Goal: Information Seeking & Learning: Learn about a topic

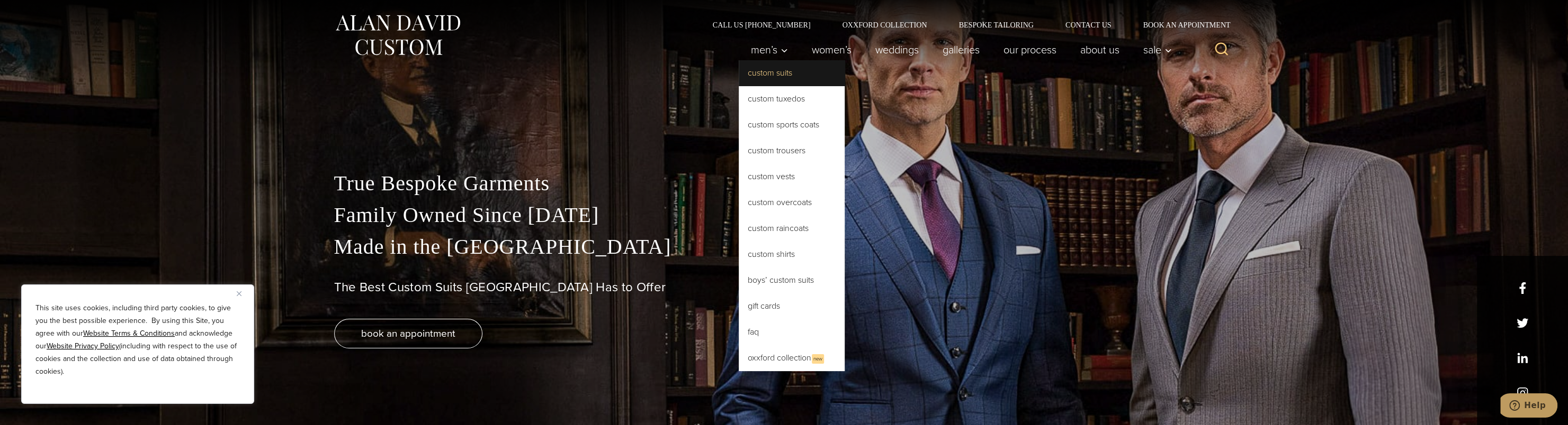
click at [780, 71] on link "Custom Suits" at bounding box center [792, 73] width 106 height 26
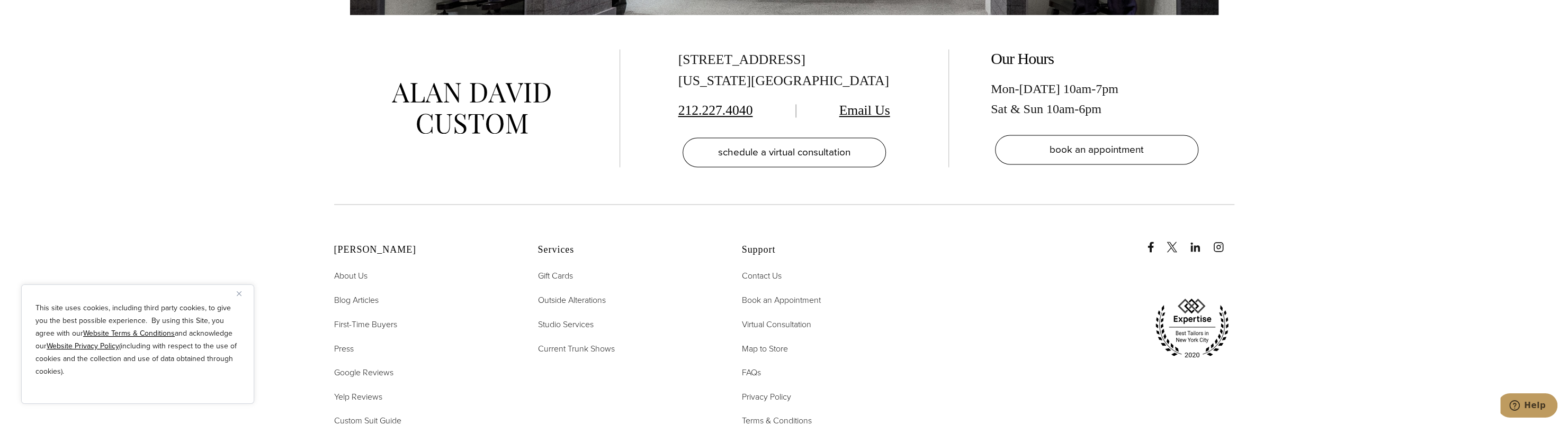
scroll to position [6771, 0]
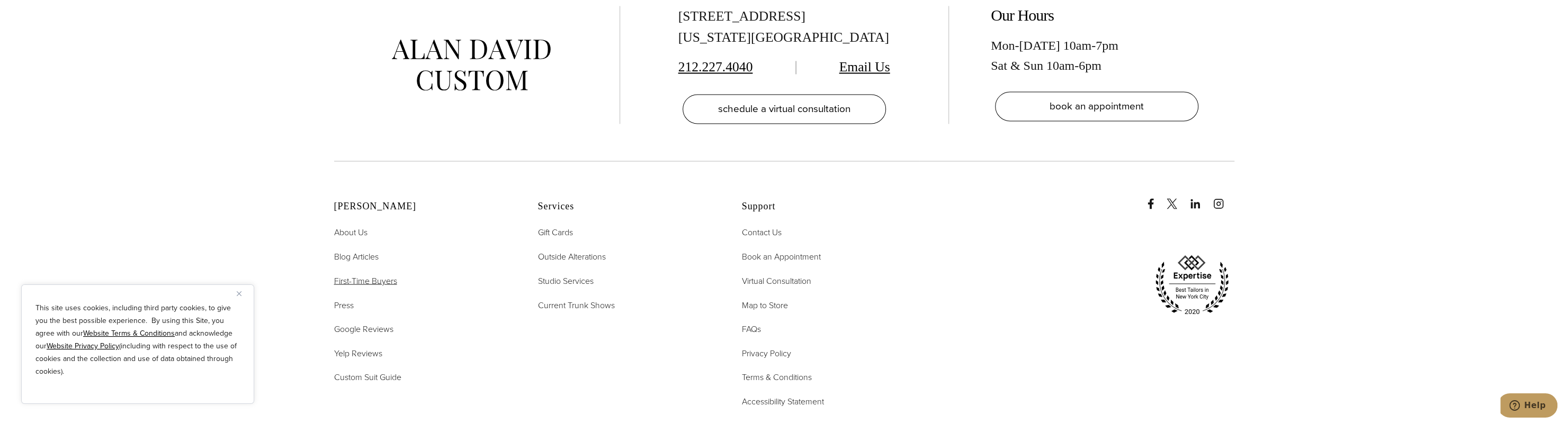
click at [379, 275] on span "First-Time Buyers" at bounding box center [366, 281] width 63 height 12
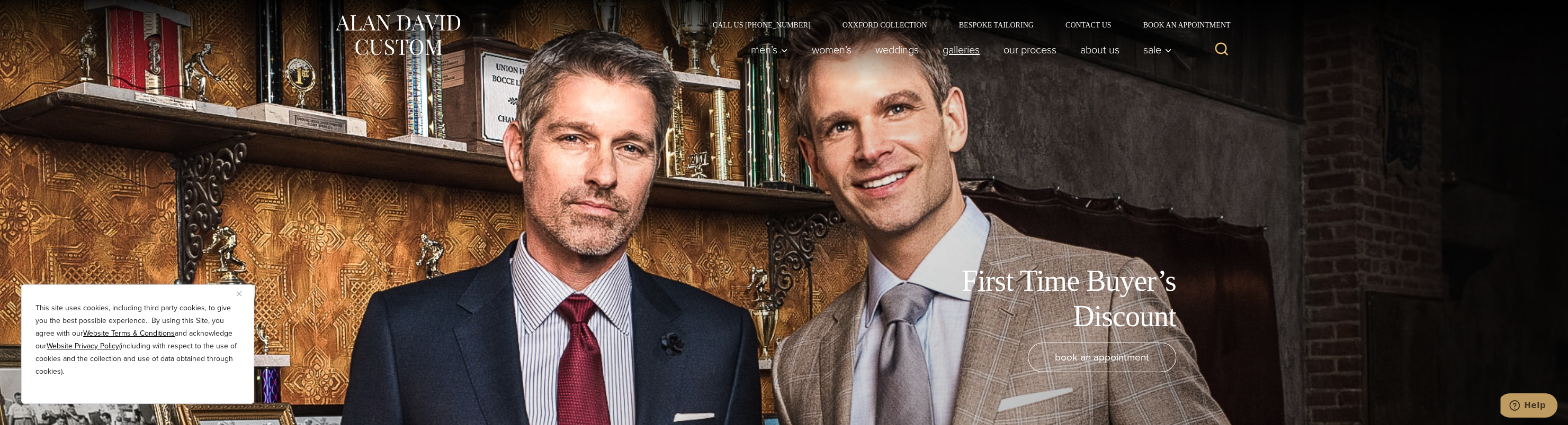
click at [968, 47] on link "Galleries" at bounding box center [961, 49] width 61 height 21
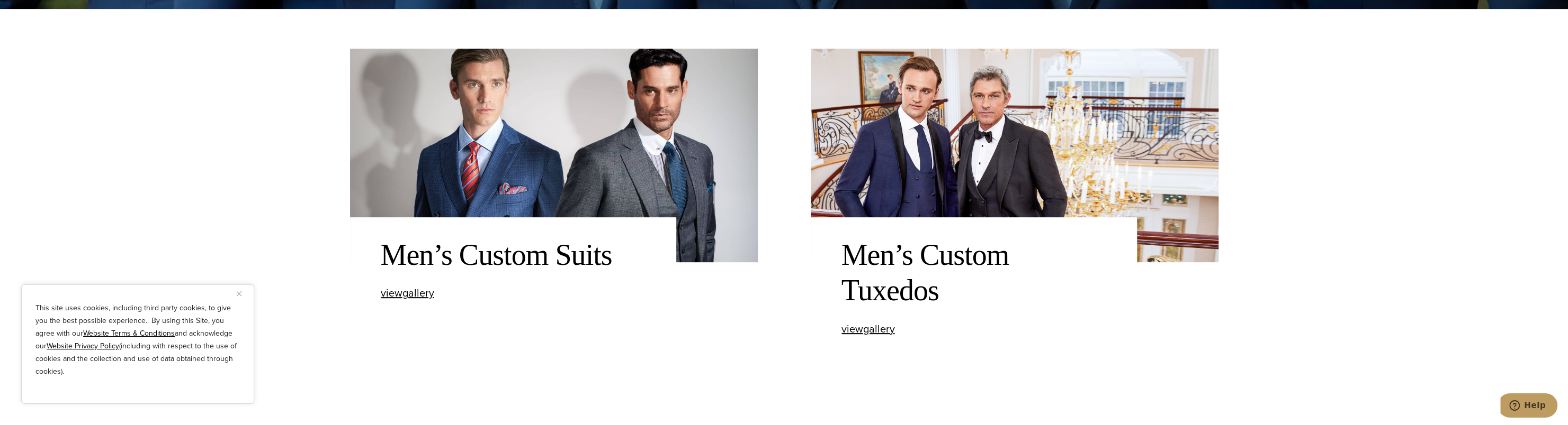
scroll to position [423, 0]
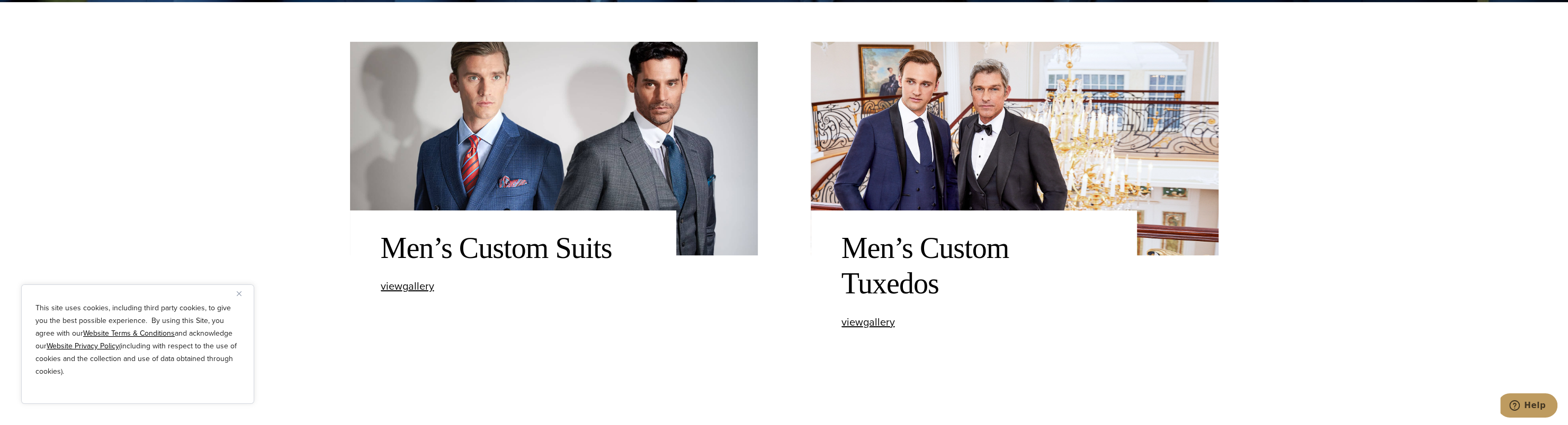
click at [554, 145] on img at bounding box center [554, 148] width 408 height 213
click at [428, 290] on span "view Men’s Custom Suits gallery" at bounding box center [408, 286] width 54 height 16
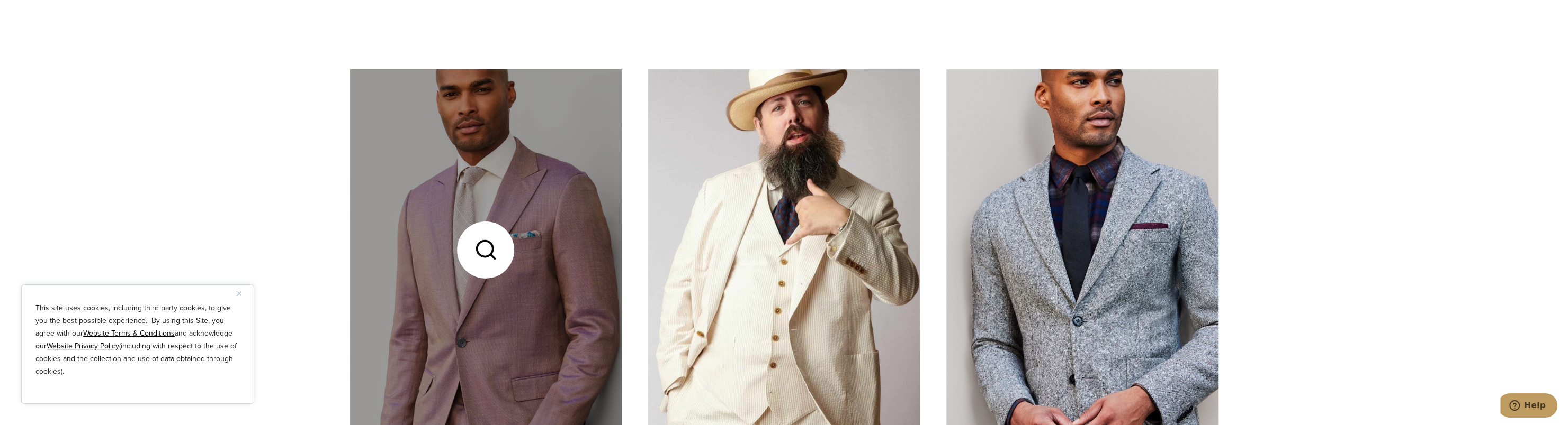
scroll to position [4020, 0]
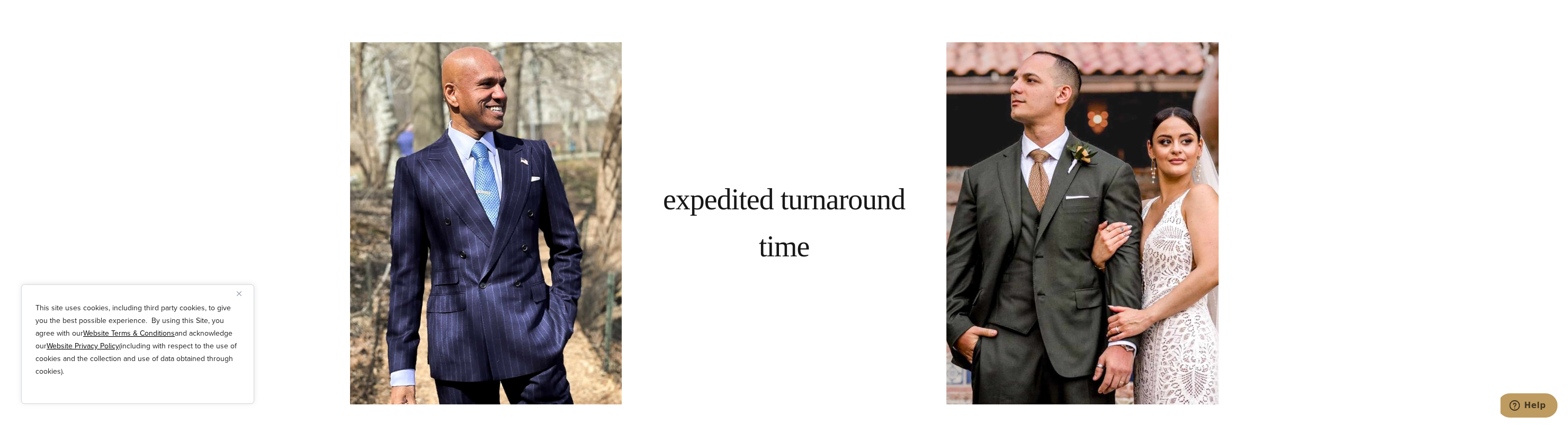
scroll to position [4496, 0]
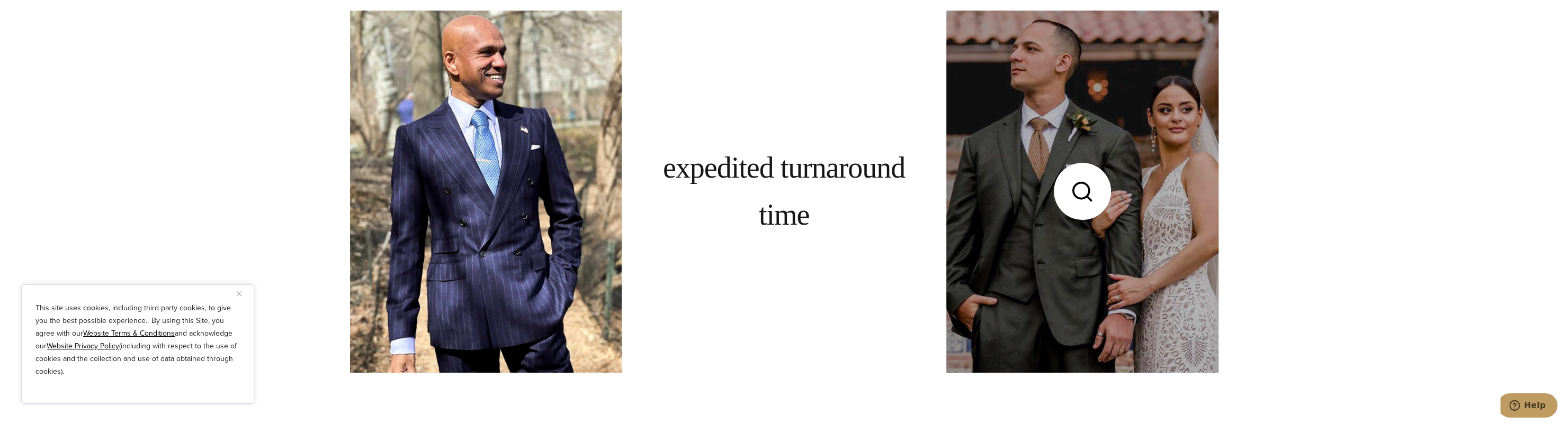
click at [1059, 244] on link at bounding box center [1082, 191] width 271 height 362
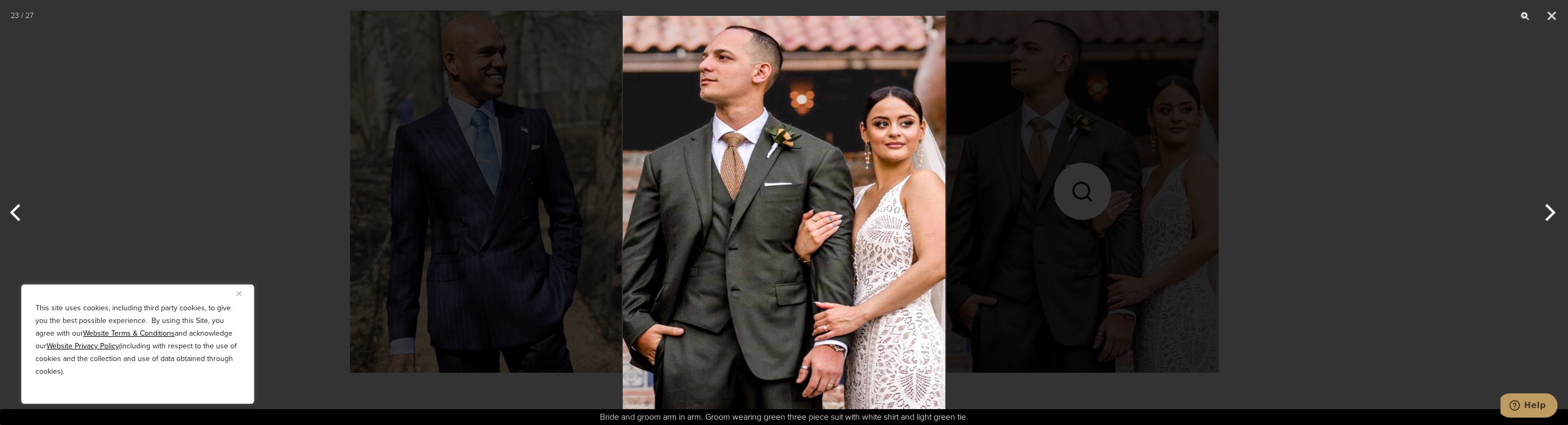
click at [810, 242] on img at bounding box center [784, 212] width 323 height 425
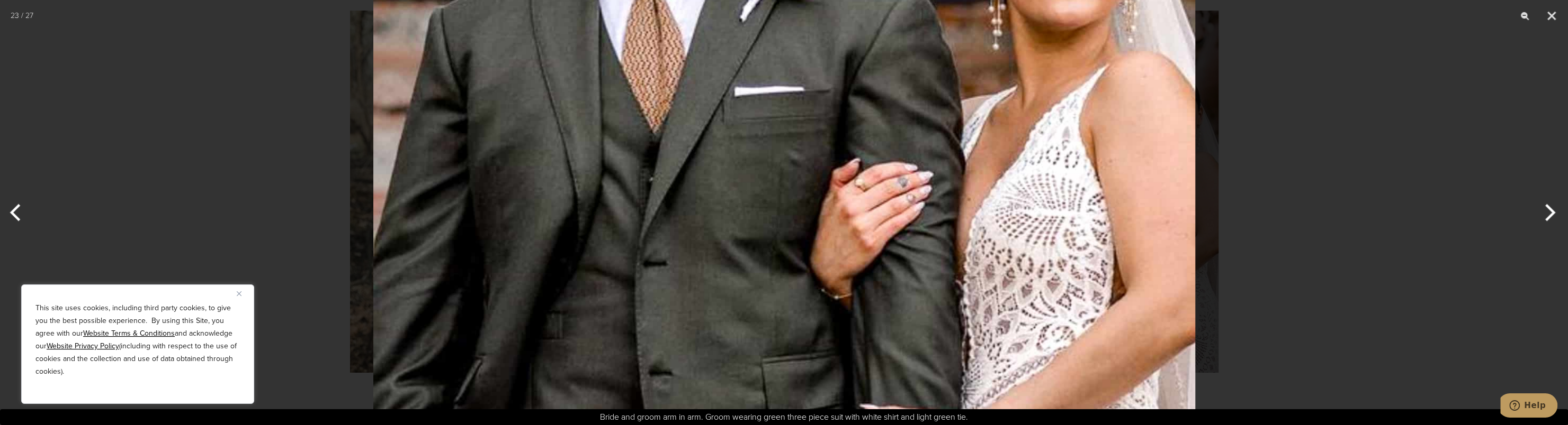
click at [809, 239] on img at bounding box center [784, 166] width 822 height 1083
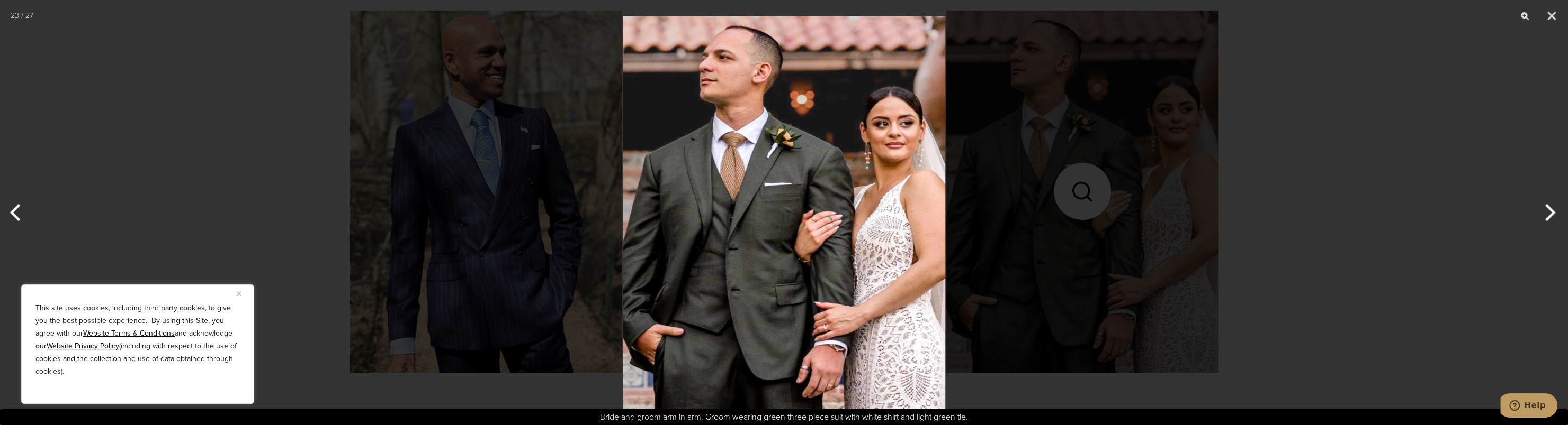
click at [1555, 213] on button "Next" at bounding box center [1548, 212] width 40 height 53
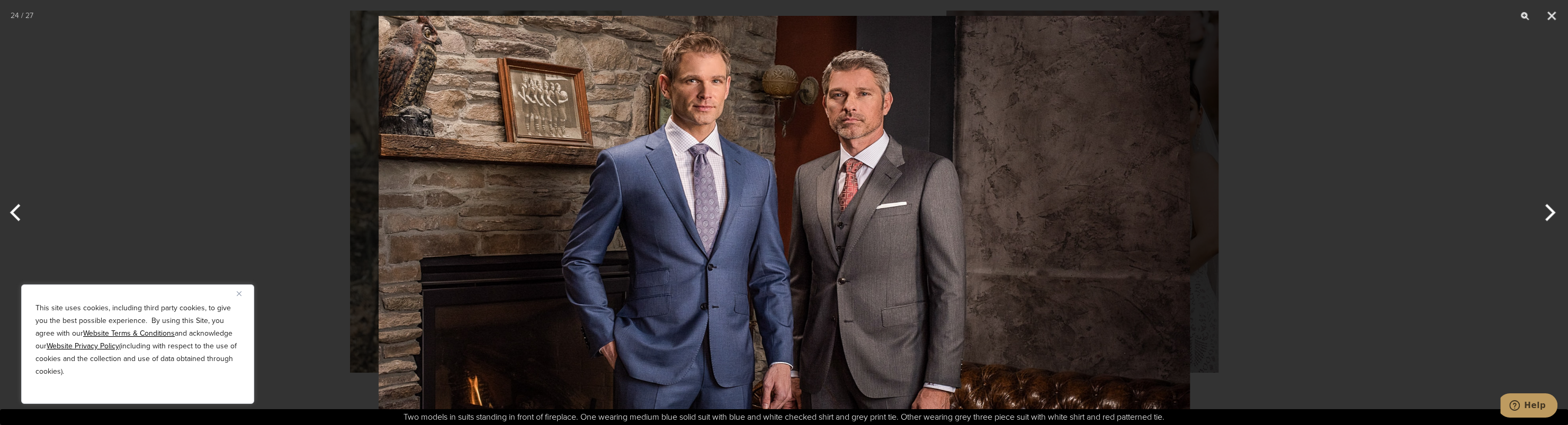
click at [1555, 213] on button "Next" at bounding box center [1548, 212] width 40 height 53
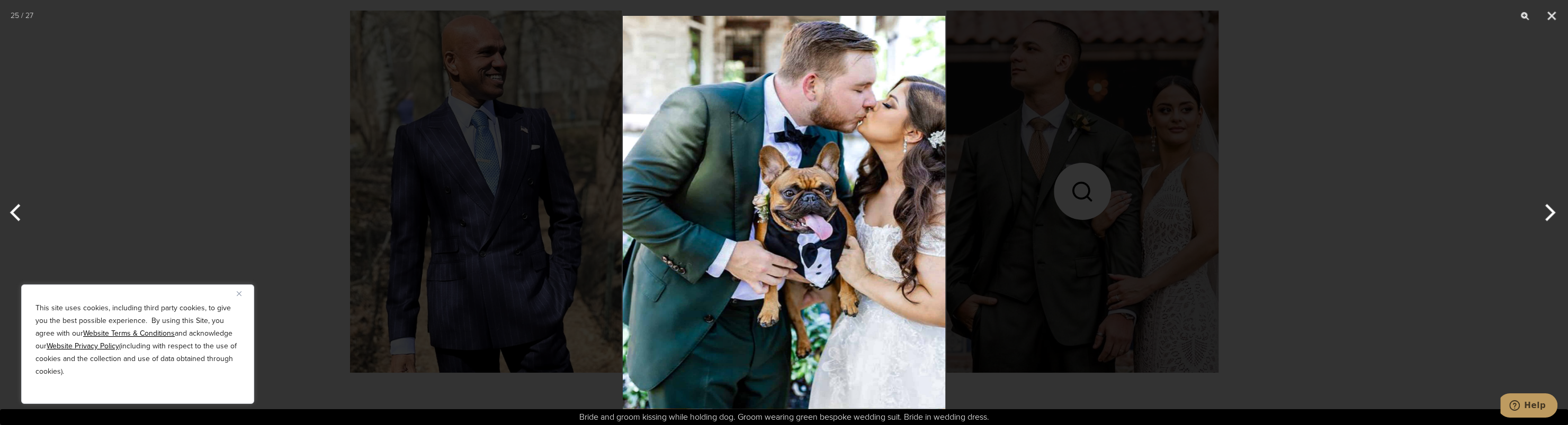
click at [1555, 213] on button "Next" at bounding box center [1548, 212] width 40 height 53
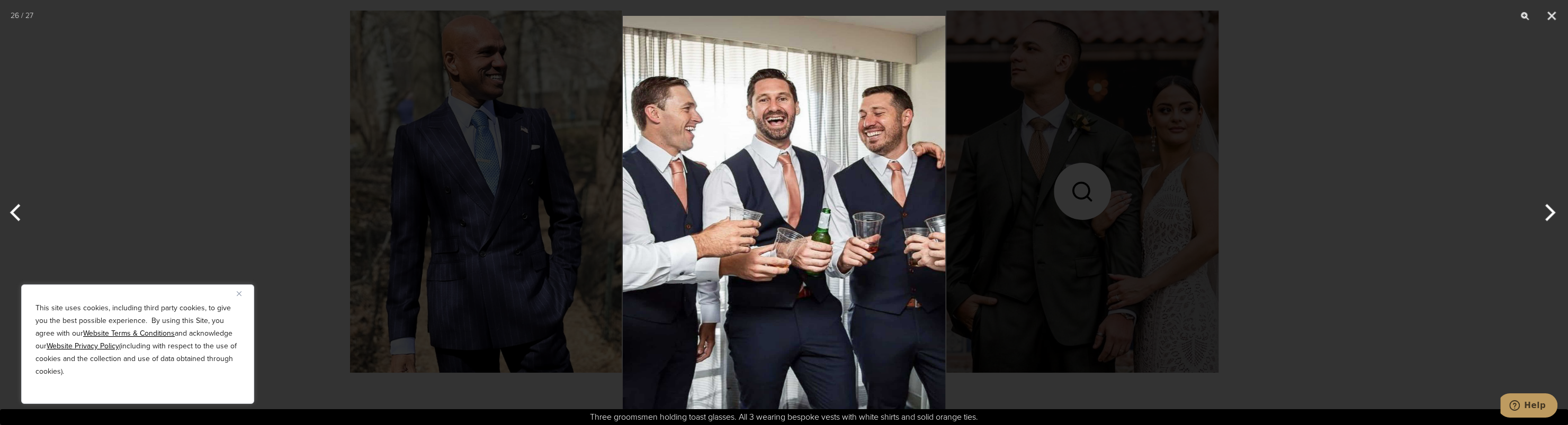
click at [1555, 213] on button "Next" at bounding box center [1548, 212] width 40 height 53
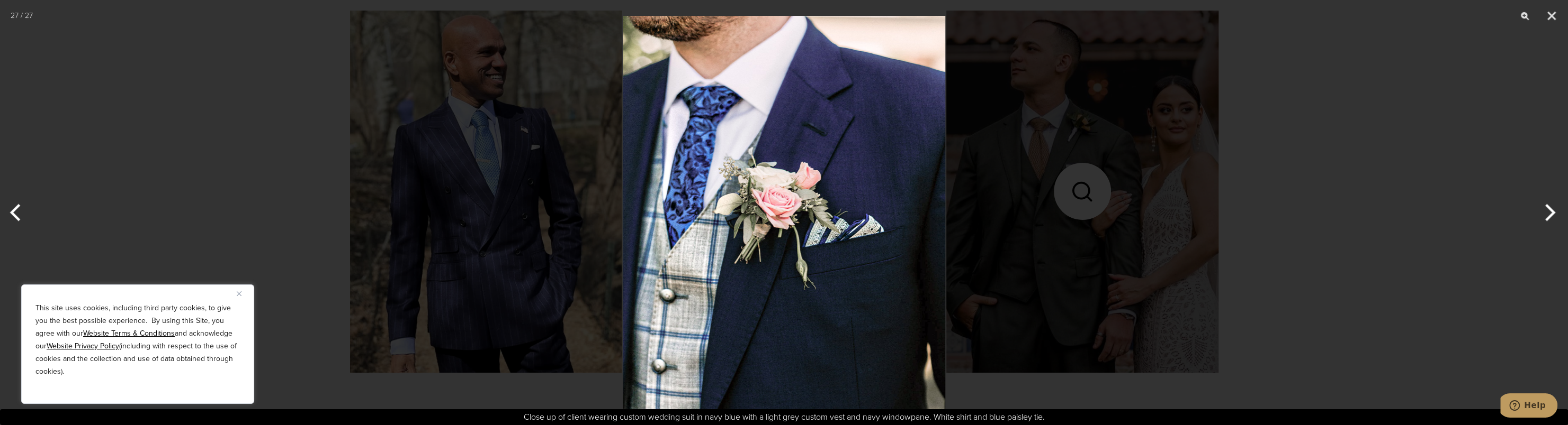
click at [1555, 213] on button "Next" at bounding box center [1548, 212] width 40 height 53
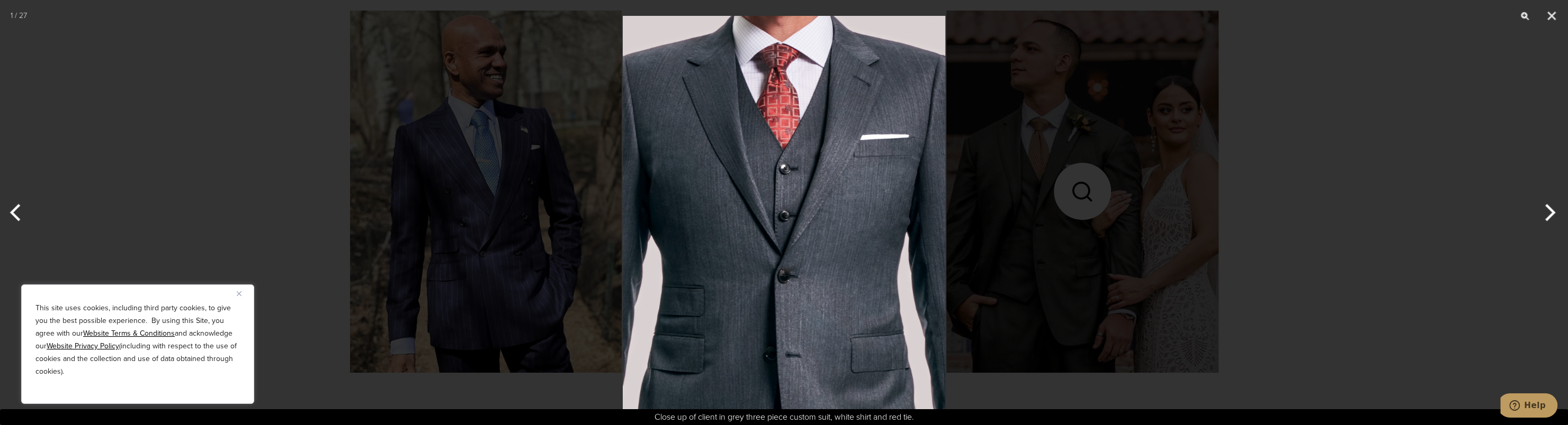
click at [1552, 215] on button "Next" at bounding box center [1548, 212] width 40 height 53
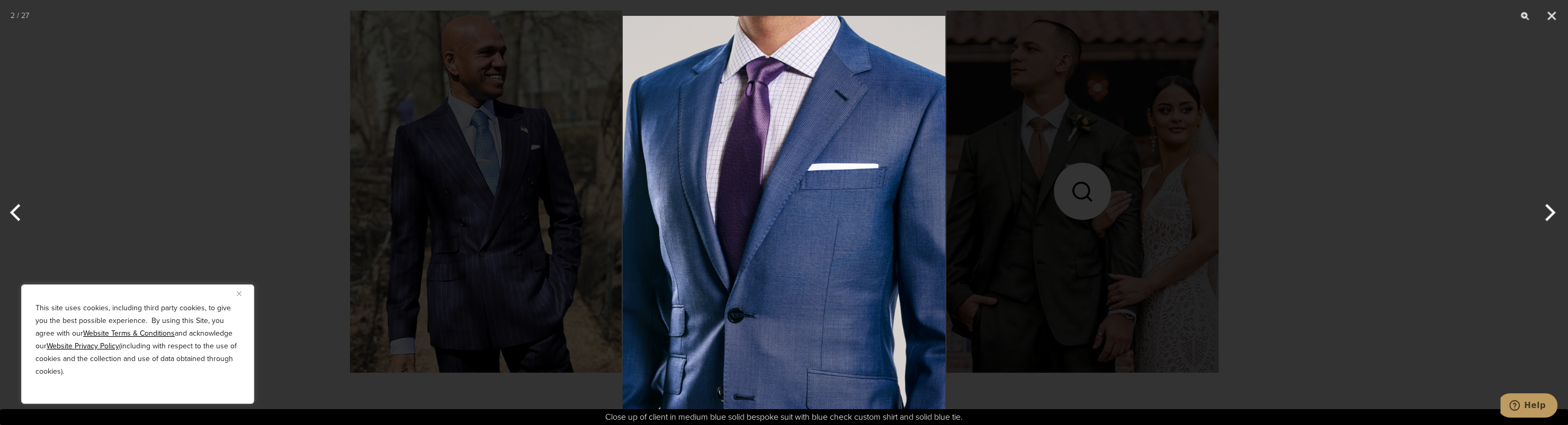
click at [1552, 215] on button "Next" at bounding box center [1548, 212] width 40 height 53
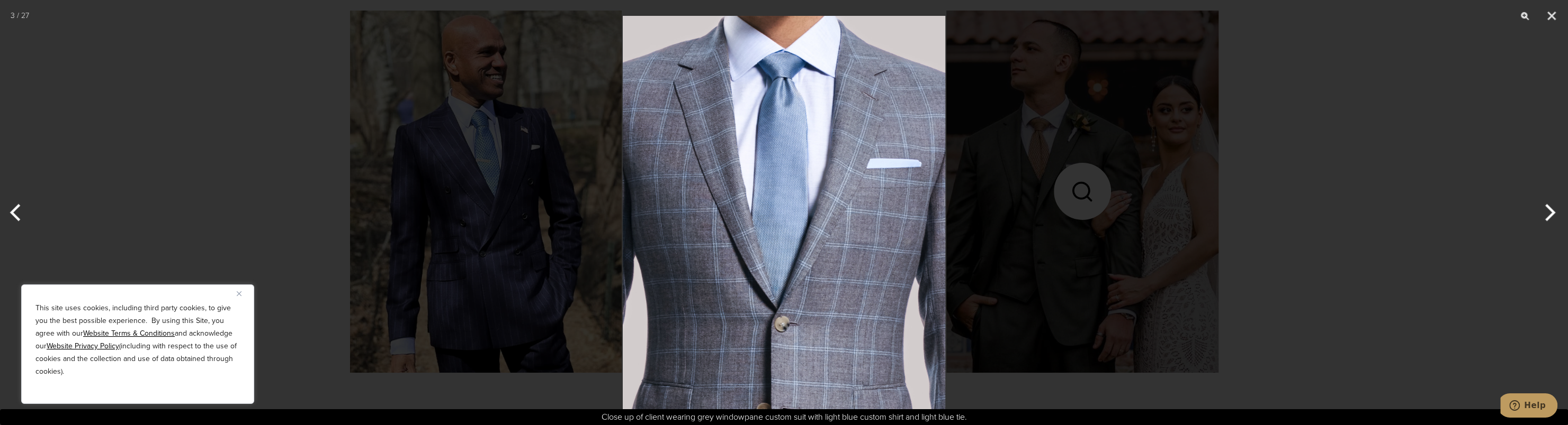
click at [1552, 215] on button "Next" at bounding box center [1548, 212] width 40 height 53
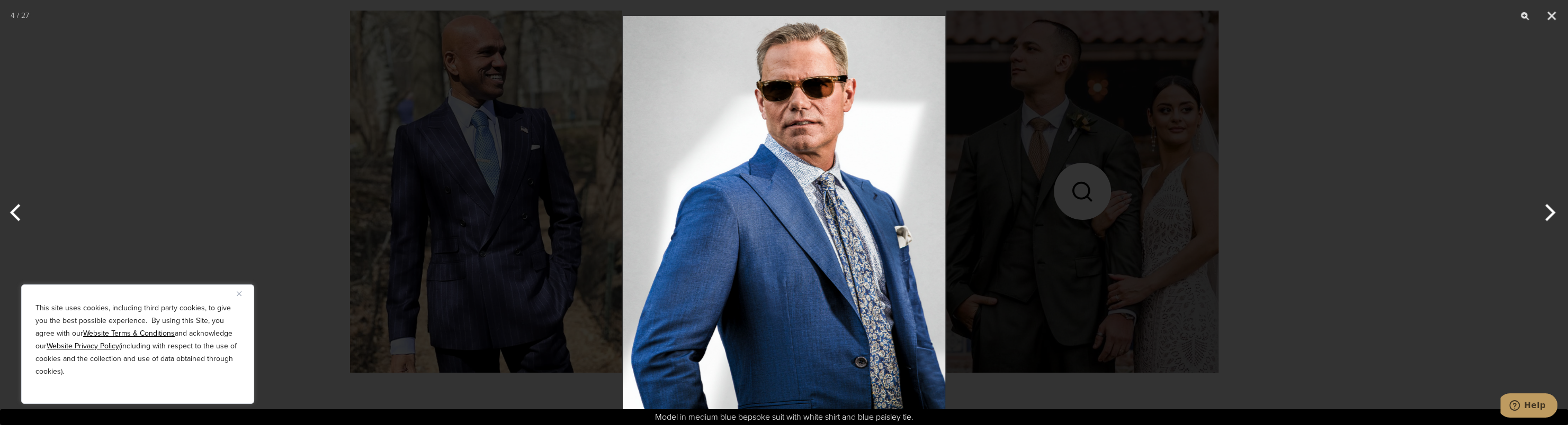
click at [1552, 215] on button "Next" at bounding box center [1548, 212] width 40 height 53
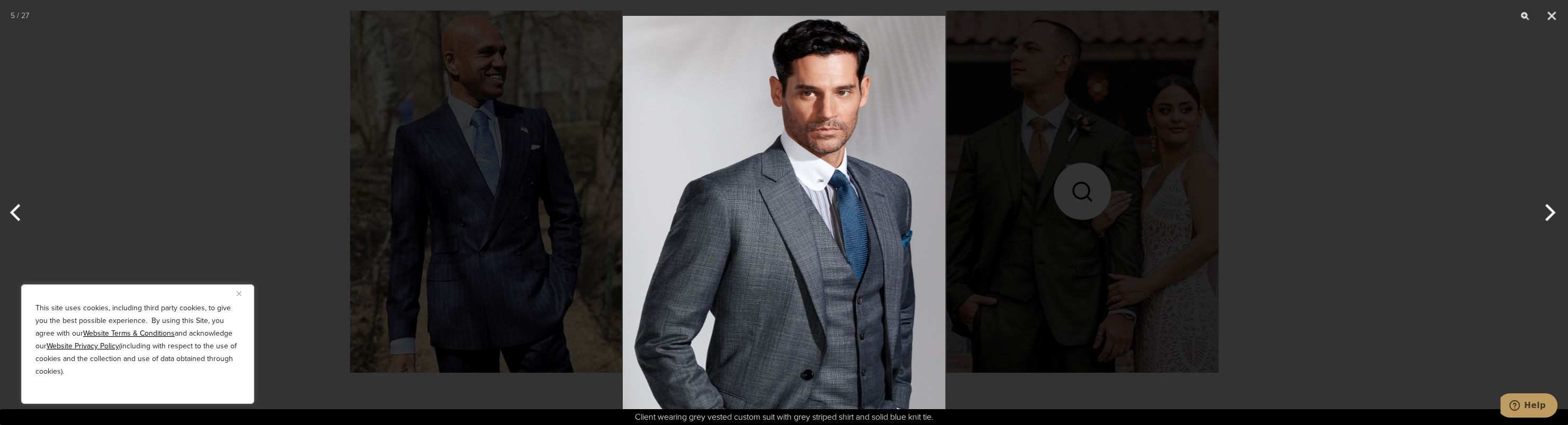
click at [1552, 215] on button "Next" at bounding box center [1548, 212] width 40 height 53
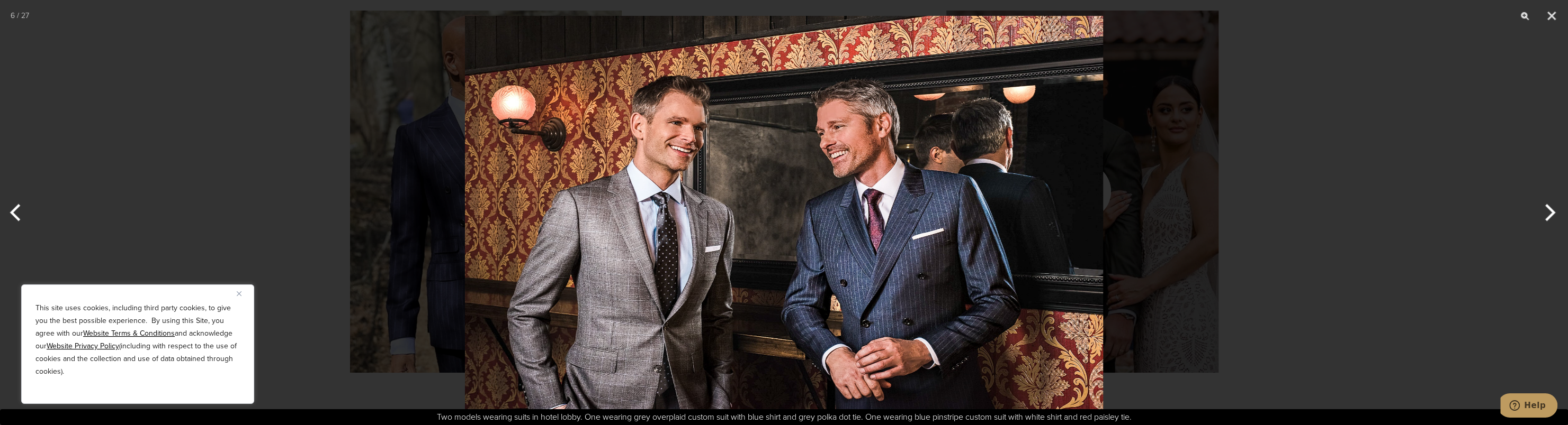
click at [1552, 215] on button "Next" at bounding box center [1548, 212] width 40 height 53
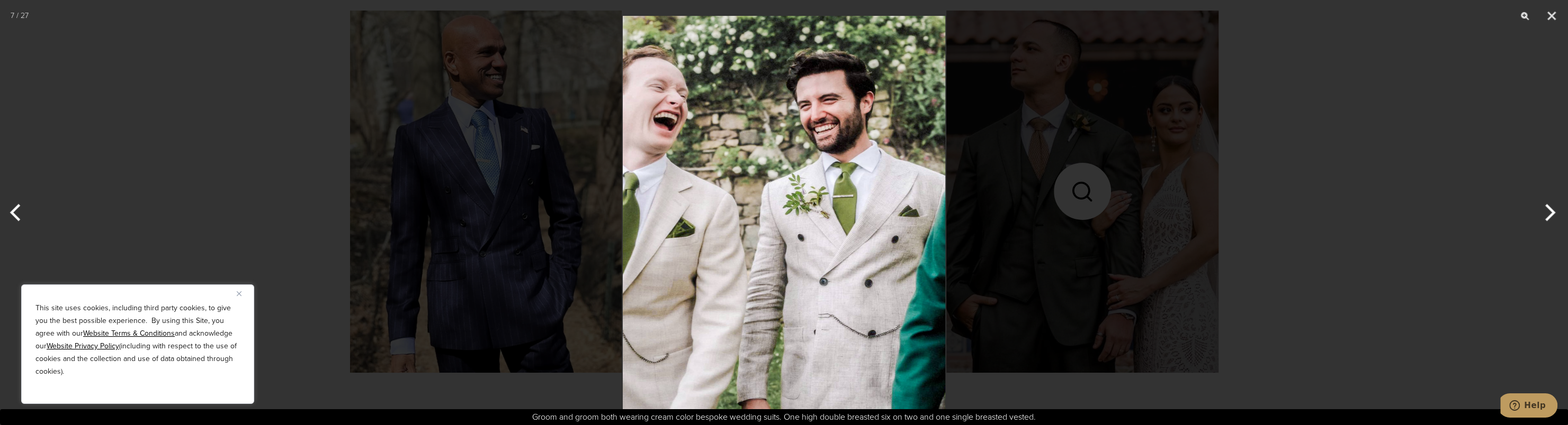
click at [1552, 215] on button "Next" at bounding box center [1548, 212] width 40 height 53
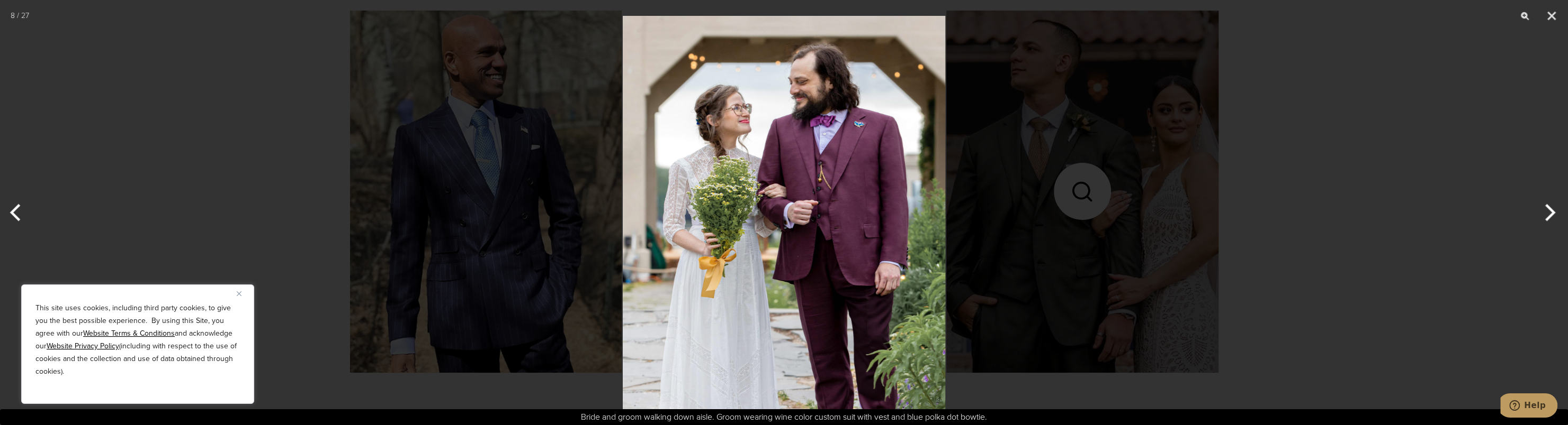
click at [1545, 218] on button "Next" at bounding box center [1548, 212] width 40 height 53
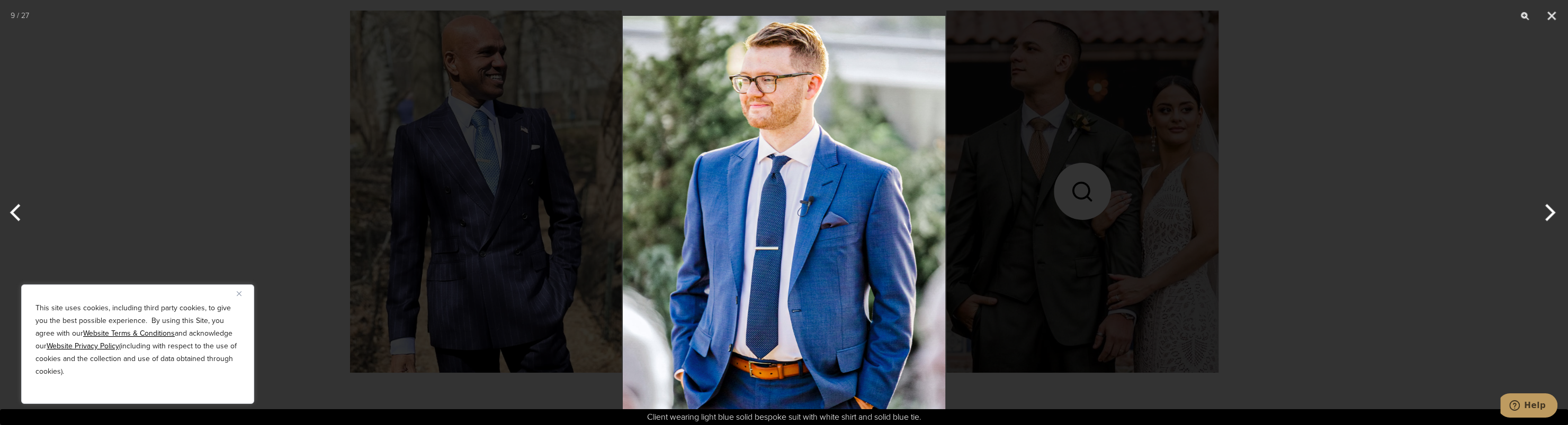
click at [1545, 219] on button "Next" at bounding box center [1548, 212] width 40 height 53
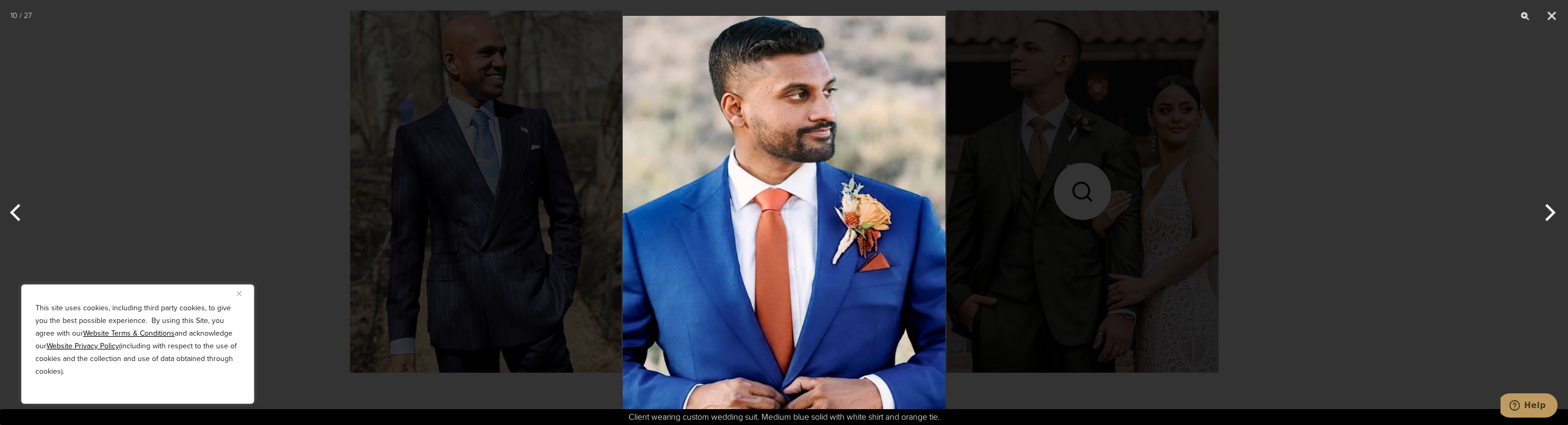
click at [1545, 219] on button "Next" at bounding box center [1548, 212] width 40 height 53
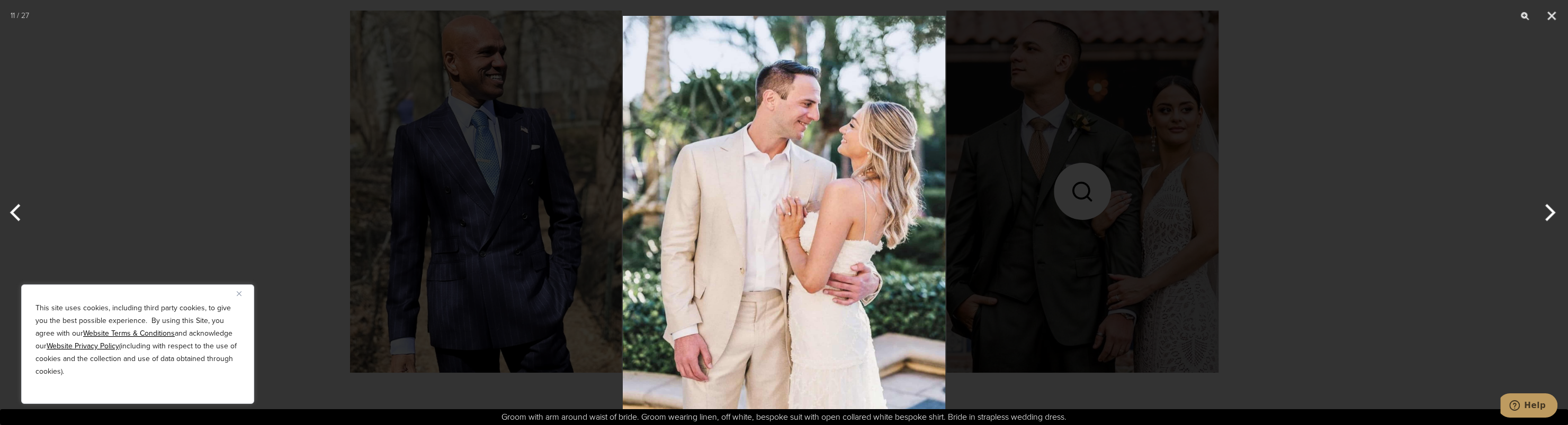
click at [1545, 219] on button "Next" at bounding box center [1548, 212] width 40 height 53
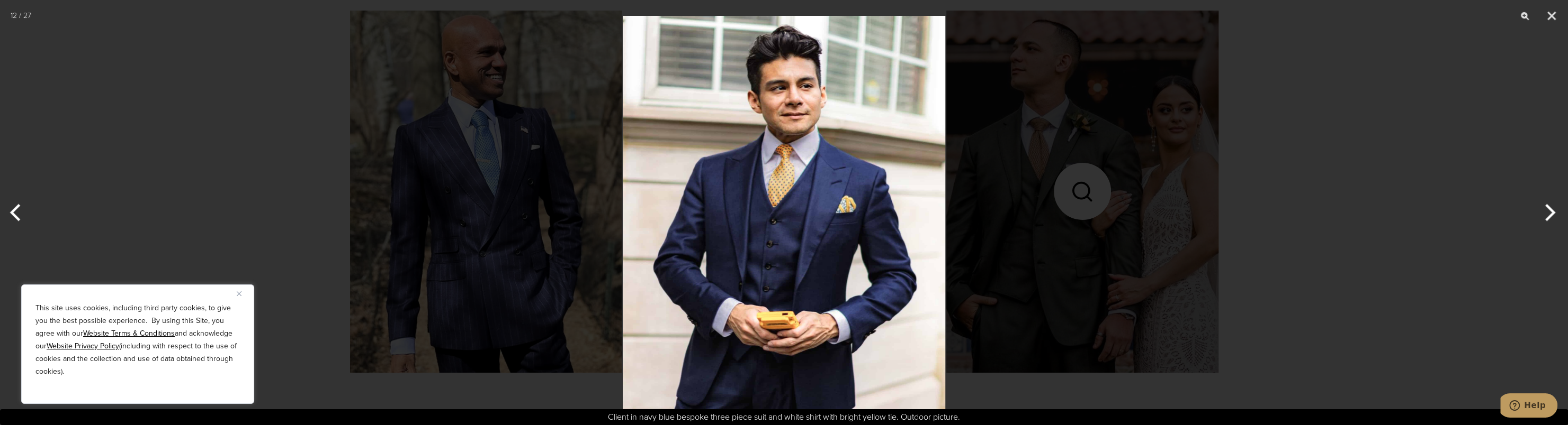
click at [1545, 219] on button "Next" at bounding box center [1548, 212] width 40 height 53
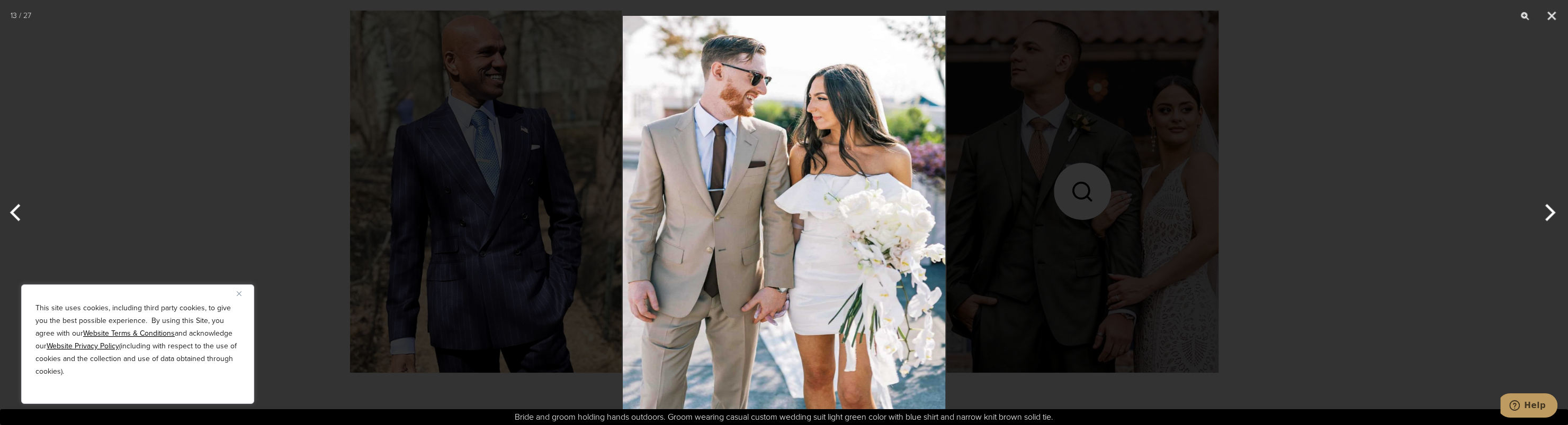
click at [1545, 219] on button "Next" at bounding box center [1548, 212] width 40 height 53
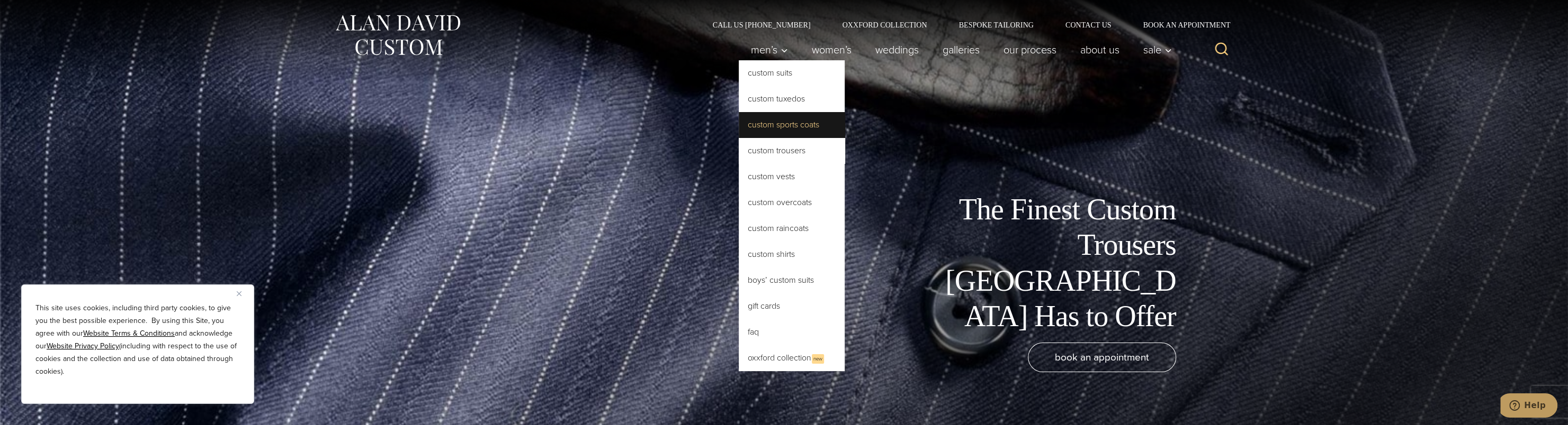
click at [786, 127] on link "Custom Sports Coats" at bounding box center [792, 125] width 106 height 26
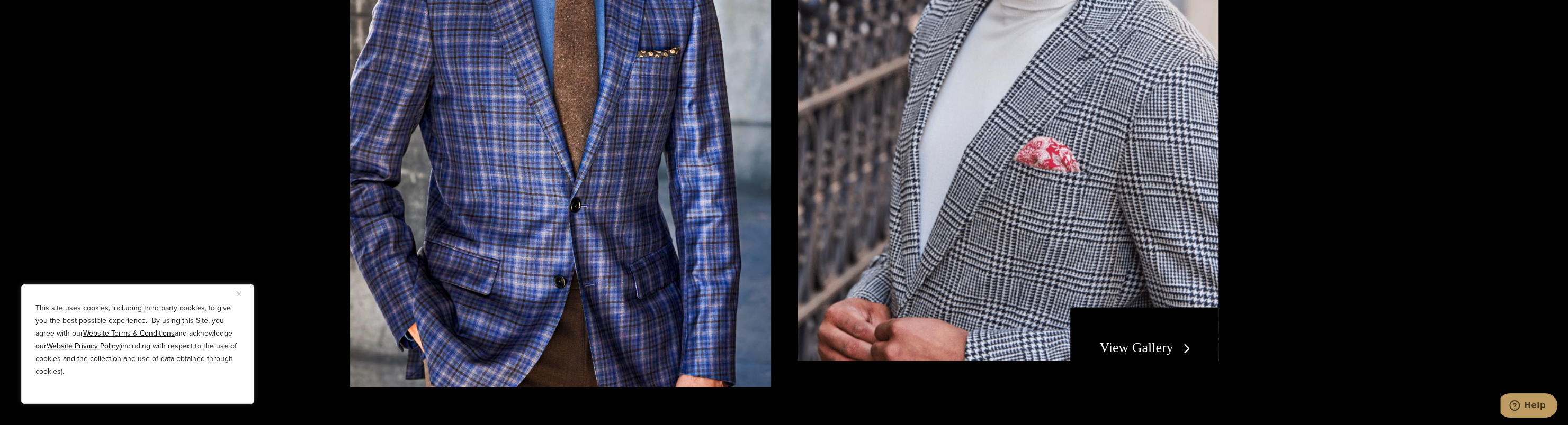
scroll to position [2222, 0]
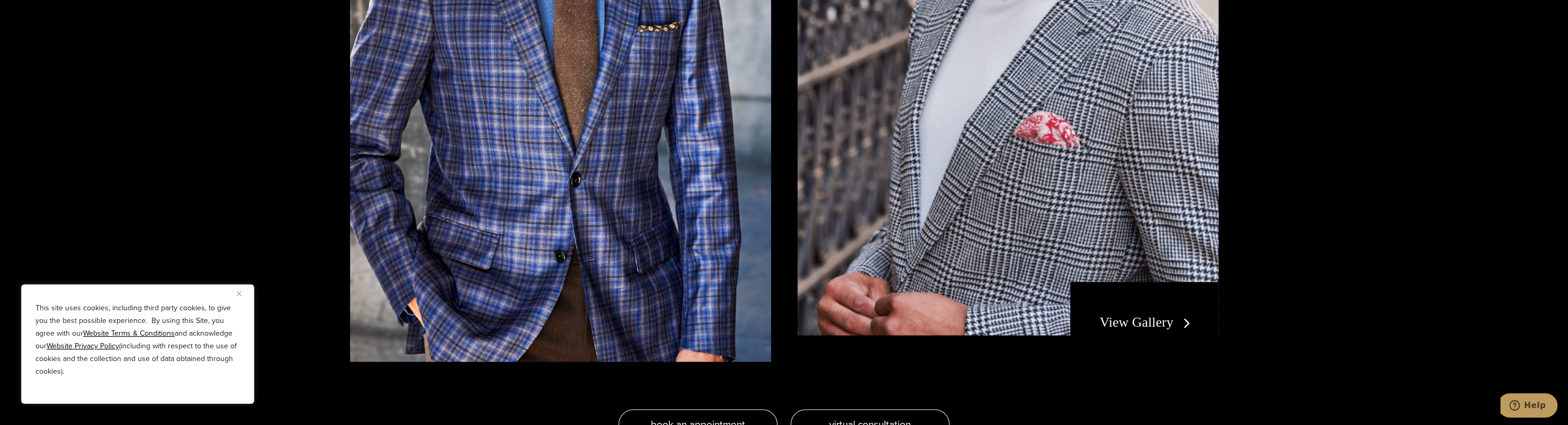
click at [1152, 318] on link "View Gallery" at bounding box center [1147, 322] width 95 height 15
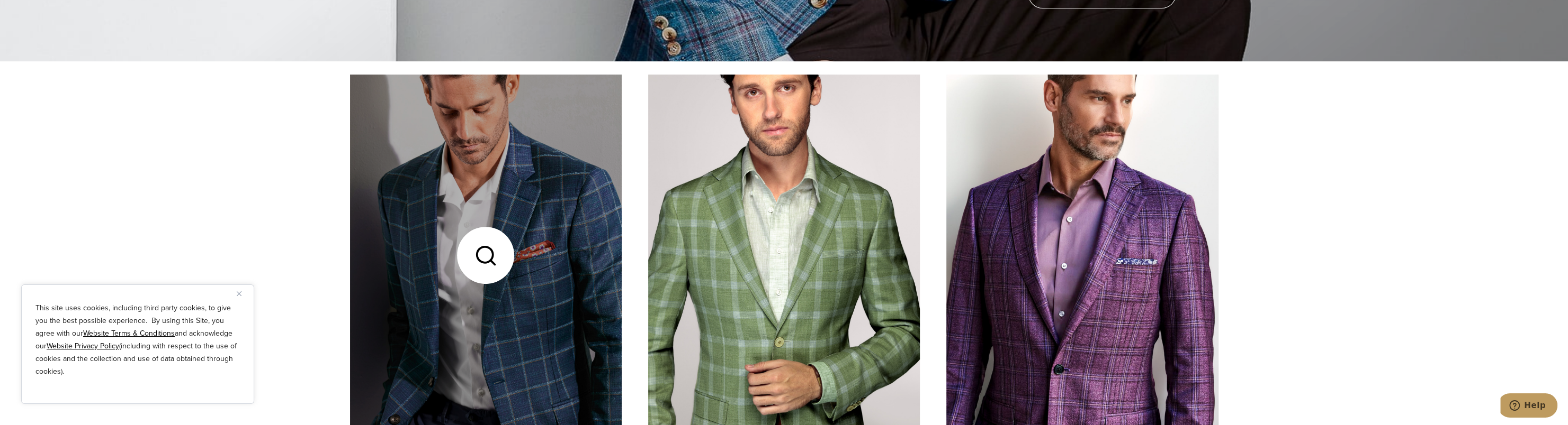
scroll to position [370, 0]
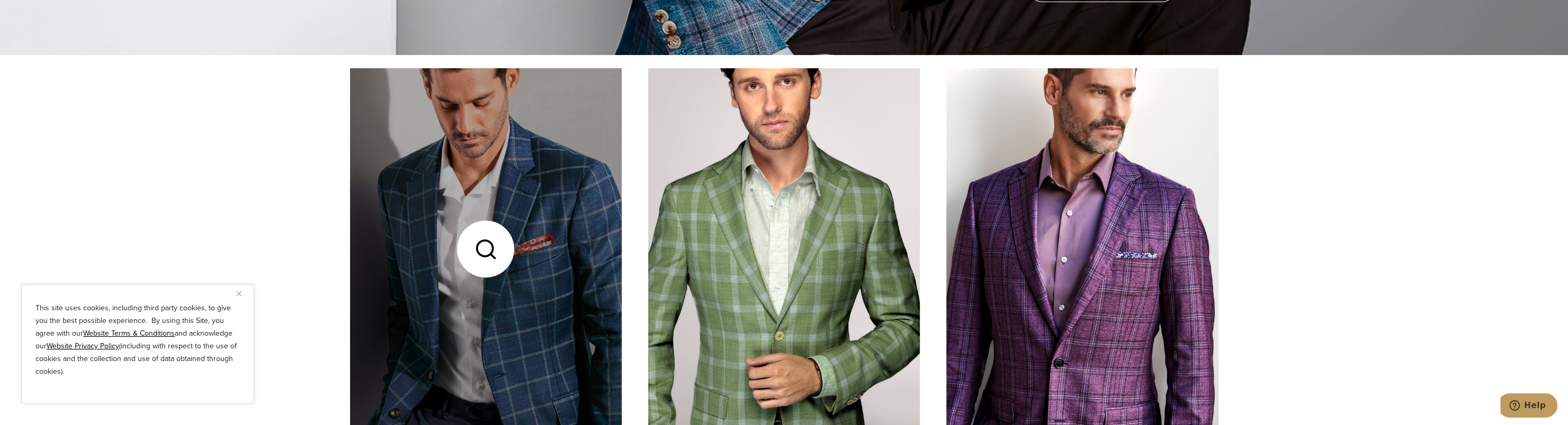
click at [580, 251] on link at bounding box center [486, 249] width 271 height 362
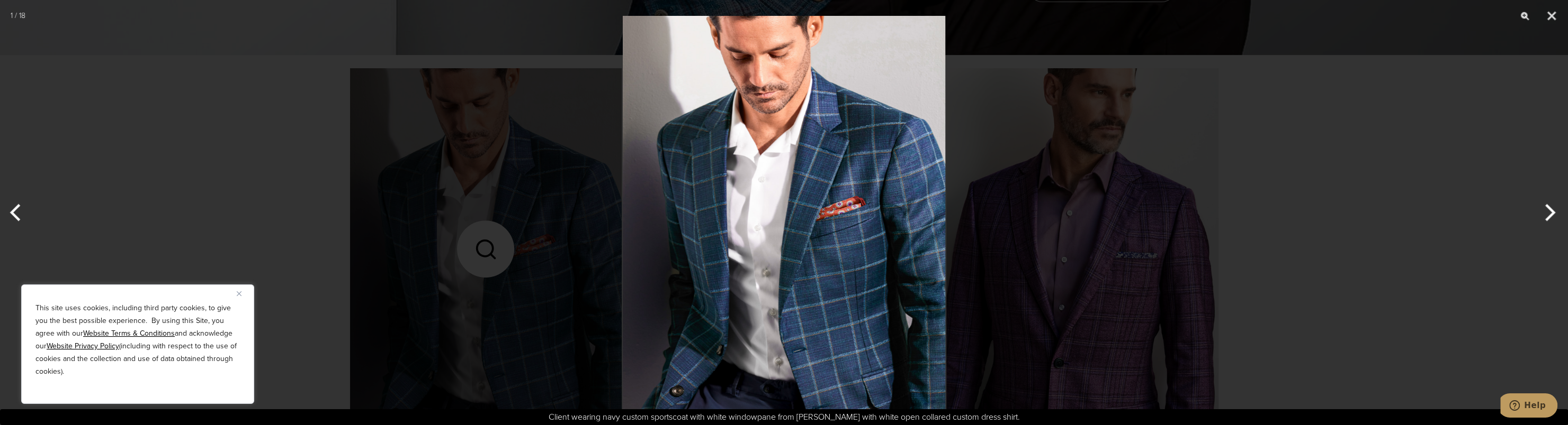
click at [1547, 215] on button "Next" at bounding box center [1548, 212] width 40 height 53
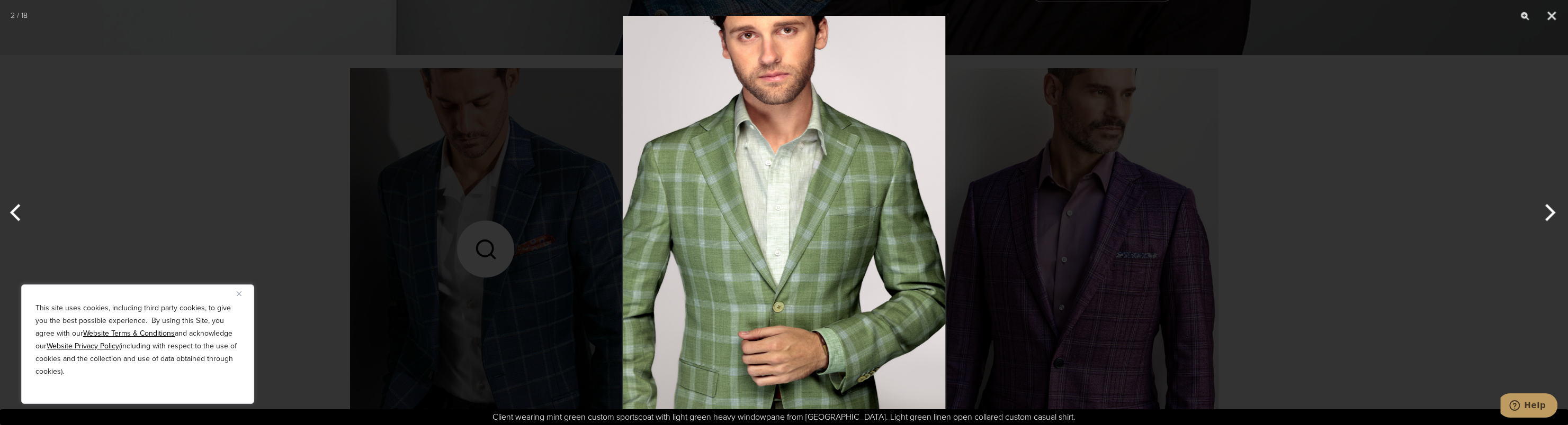
click at [1547, 215] on button "Next" at bounding box center [1548, 212] width 40 height 53
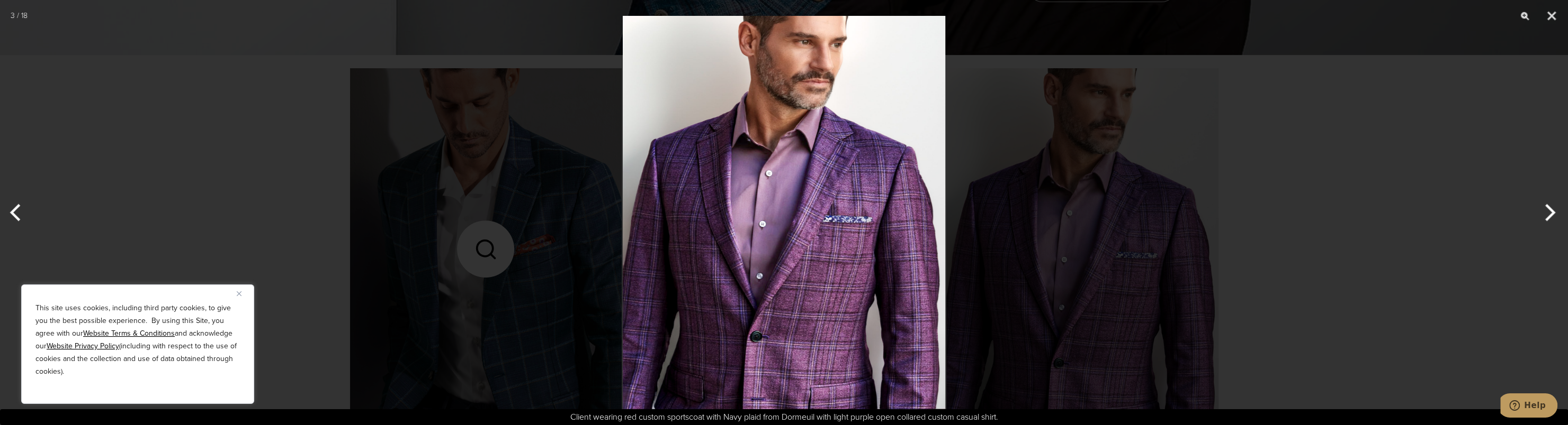
click at [1547, 215] on button "Next" at bounding box center [1548, 212] width 40 height 53
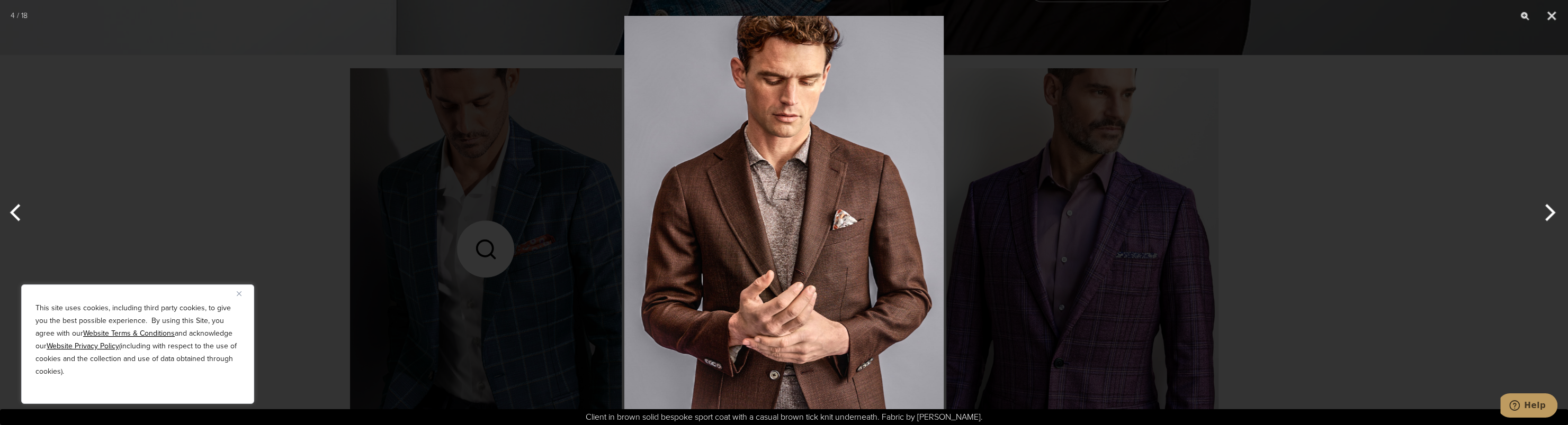
click at [1547, 215] on button "Next" at bounding box center [1548, 212] width 40 height 53
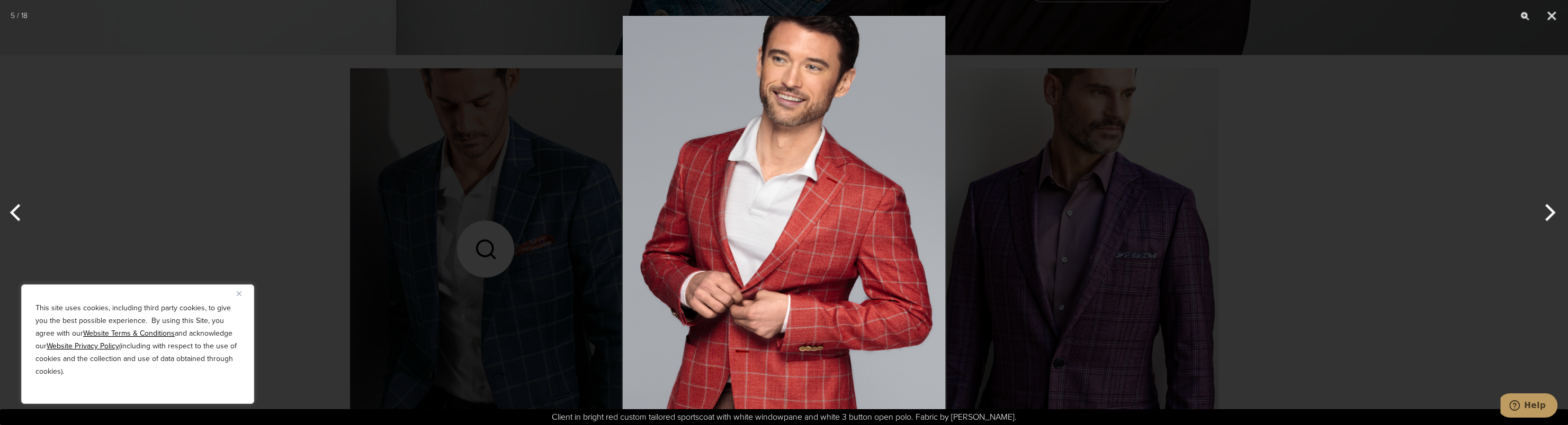
click at [1547, 215] on button "Next" at bounding box center [1548, 212] width 40 height 53
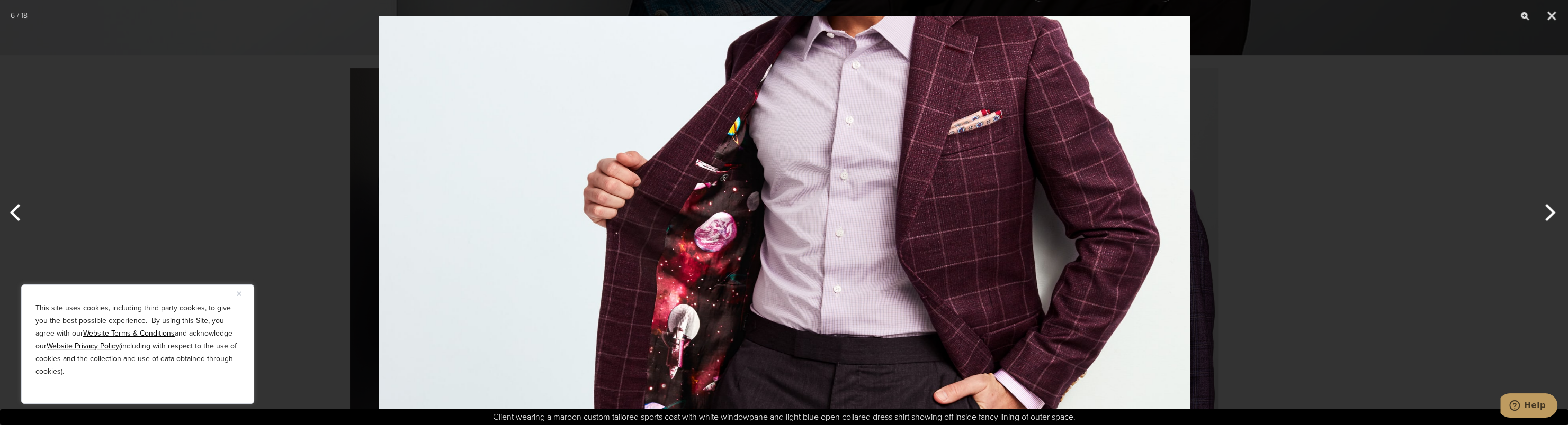
click at [1542, 215] on button "Next" at bounding box center [1548, 212] width 40 height 53
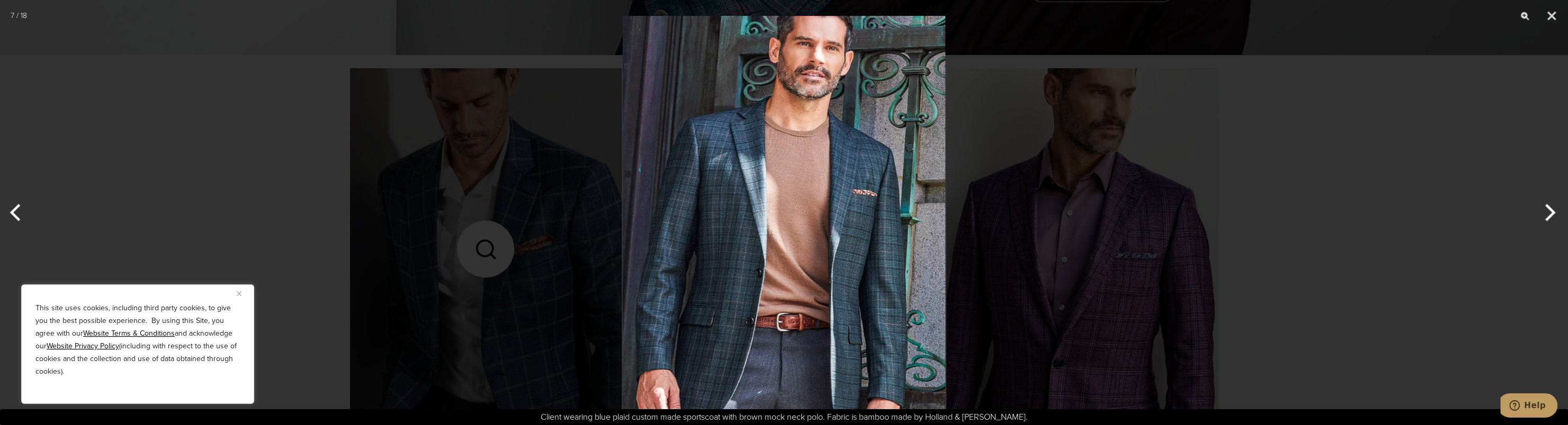
click at [1540, 215] on button "Next" at bounding box center [1548, 212] width 40 height 53
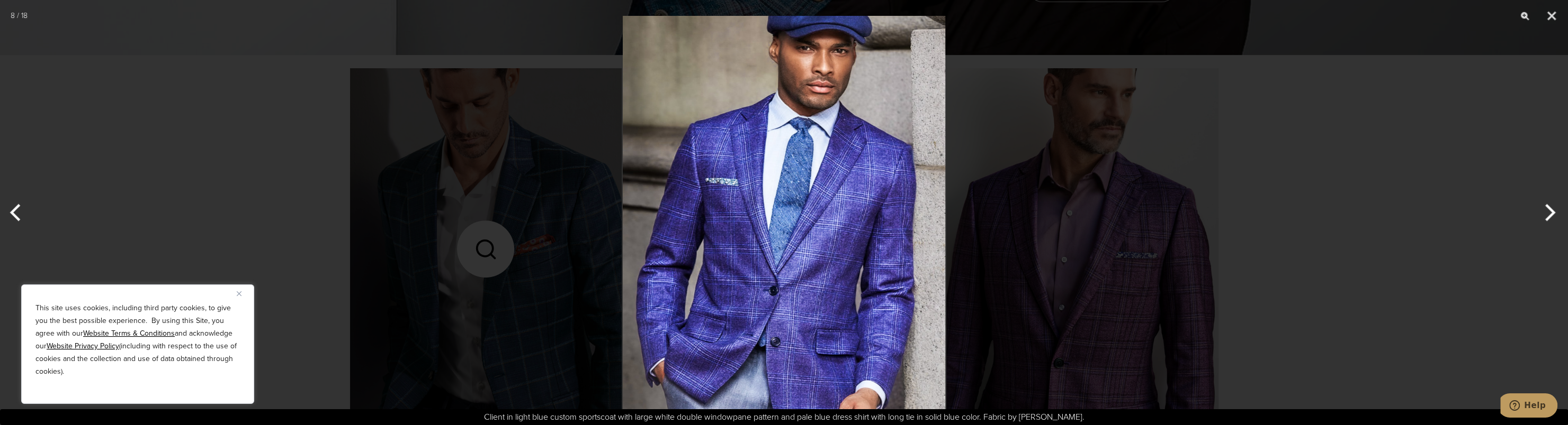
click at [1540, 215] on button "Next" at bounding box center [1548, 212] width 40 height 53
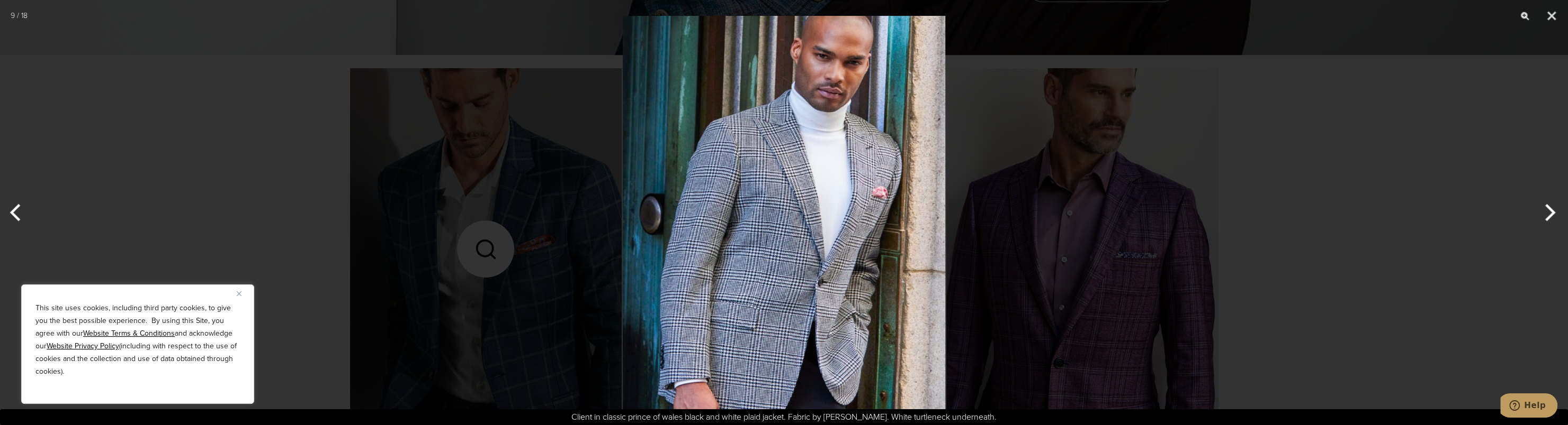
click at [1540, 215] on button "Next" at bounding box center [1548, 212] width 40 height 53
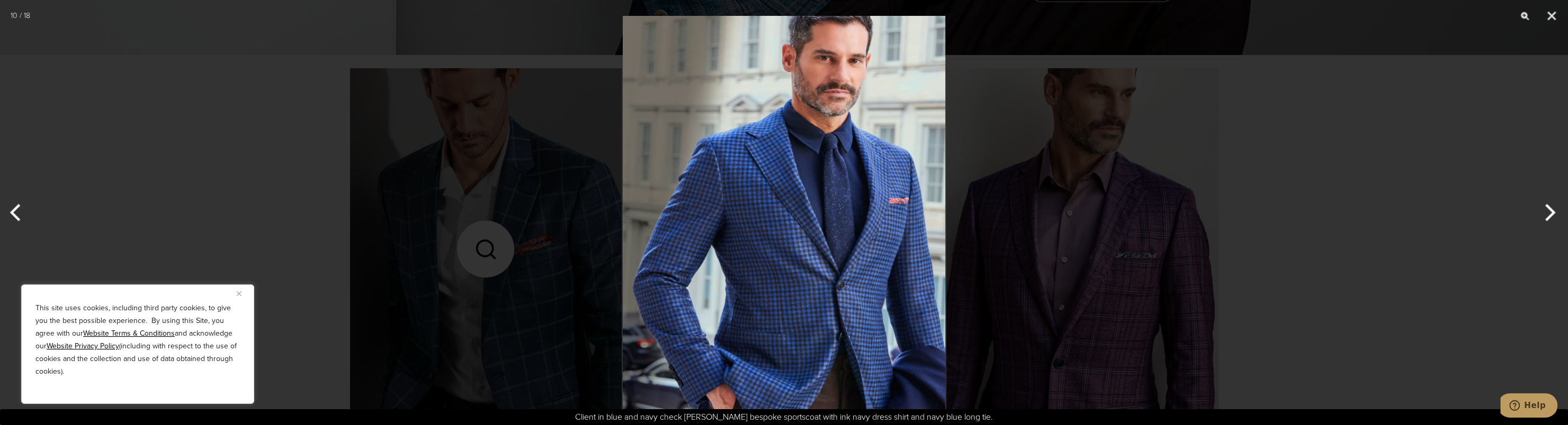
click at [1540, 215] on button "Next" at bounding box center [1548, 212] width 40 height 53
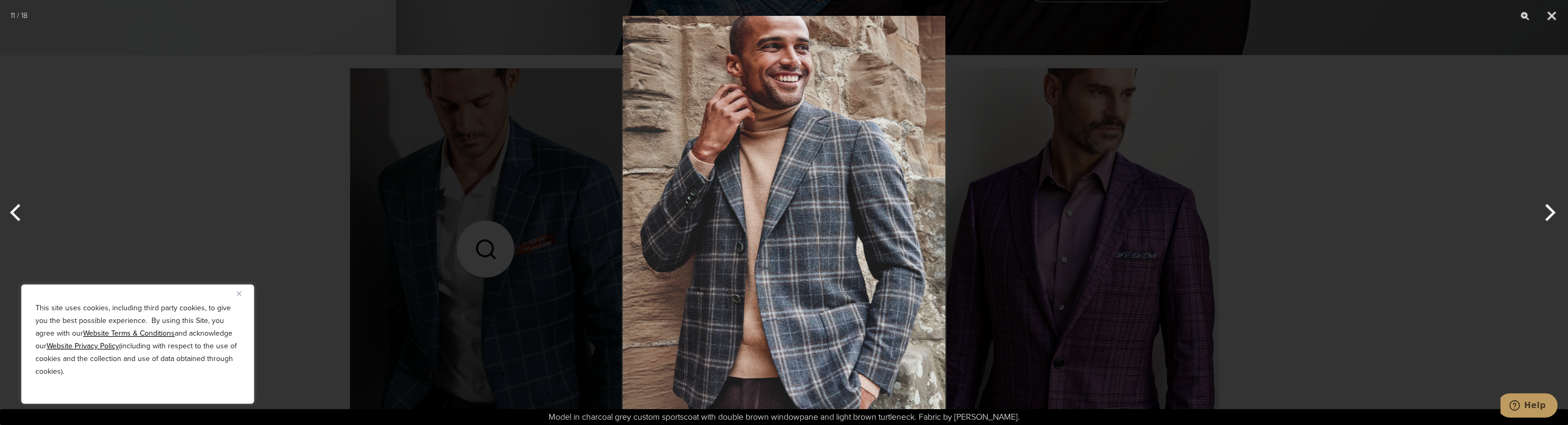
click at [1540, 215] on button "Next" at bounding box center [1548, 212] width 40 height 53
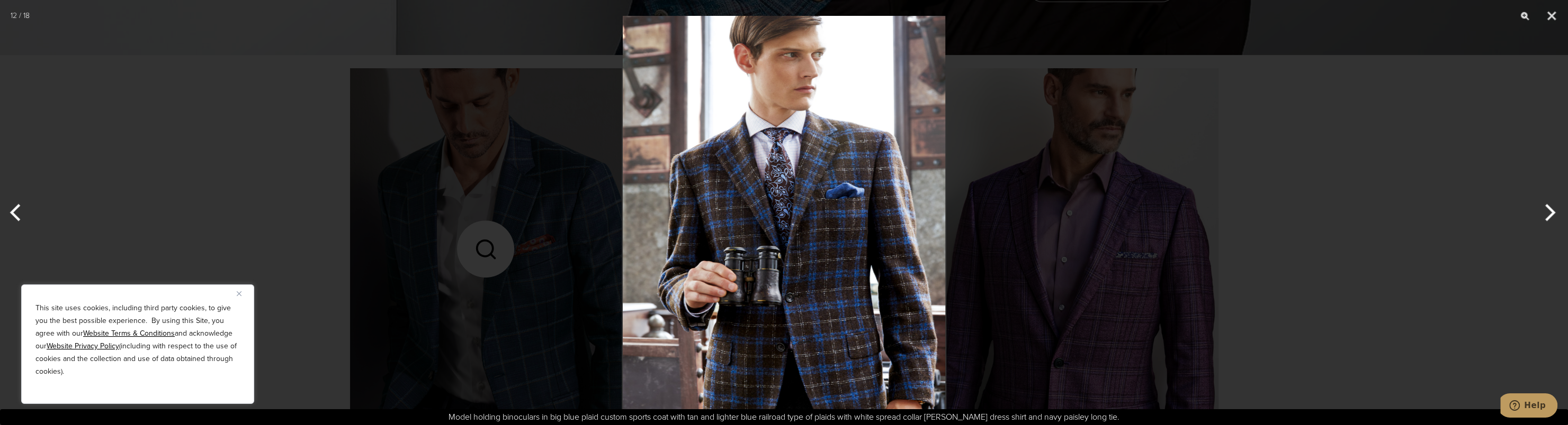
click at [1540, 215] on button "Next" at bounding box center [1548, 212] width 40 height 53
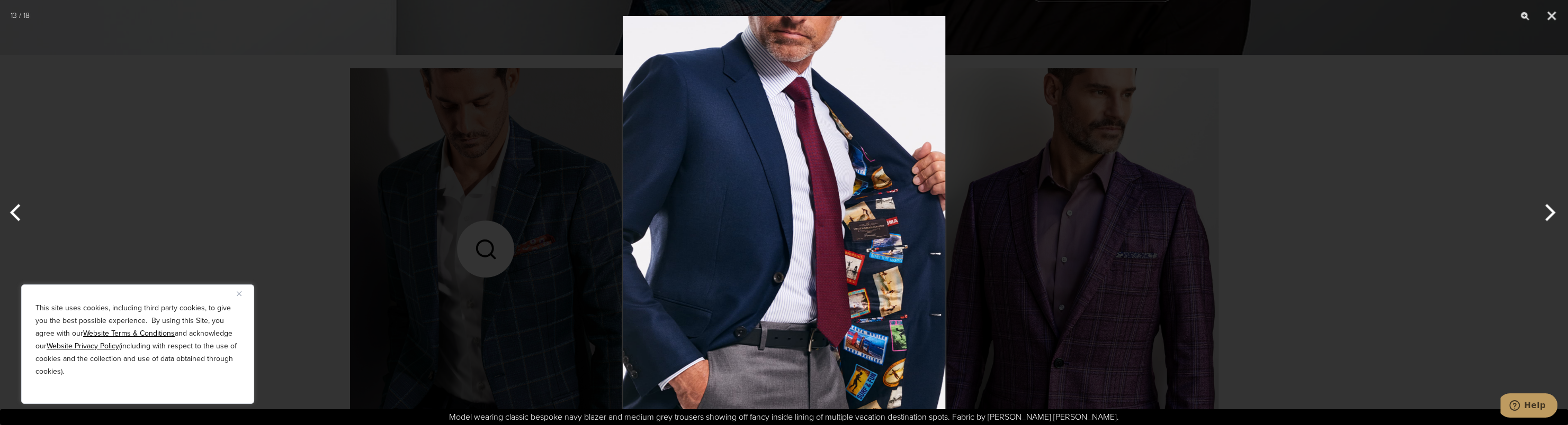
click at [1540, 215] on button "Next" at bounding box center [1548, 212] width 40 height 53
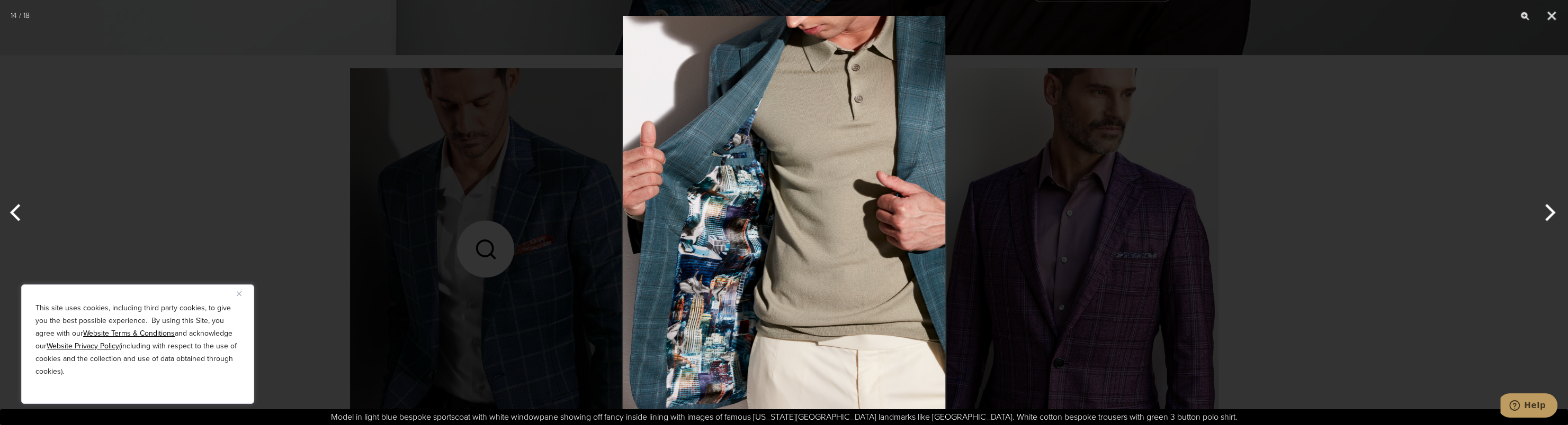
click at [1540, 215] on button "Next" at bounding box center [1548, 212] width 40 height 53
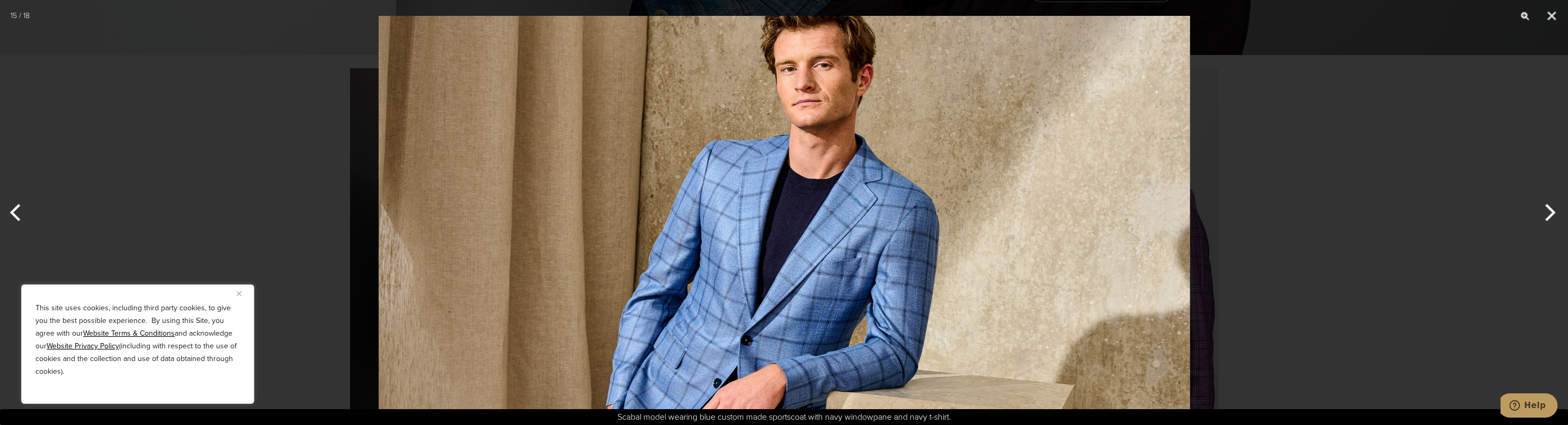
click at [1540, 215] on button "Next" at bounding box center [1548, 212] width 40 height 53
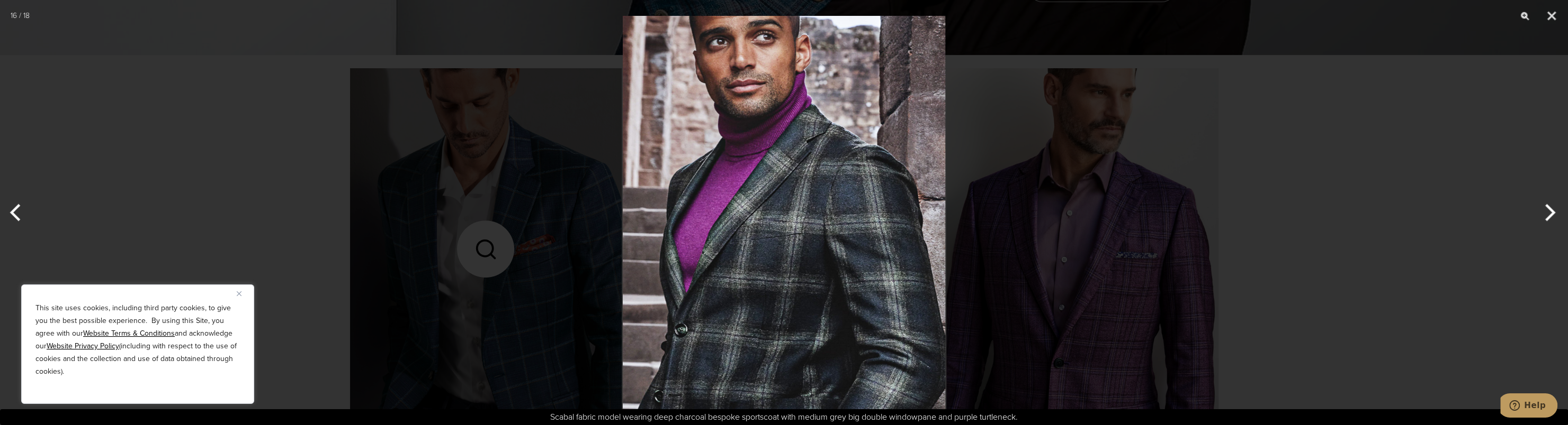
click at [1540, 215] on button "Next" at bounding box center [1548, 212] width 40 height 53
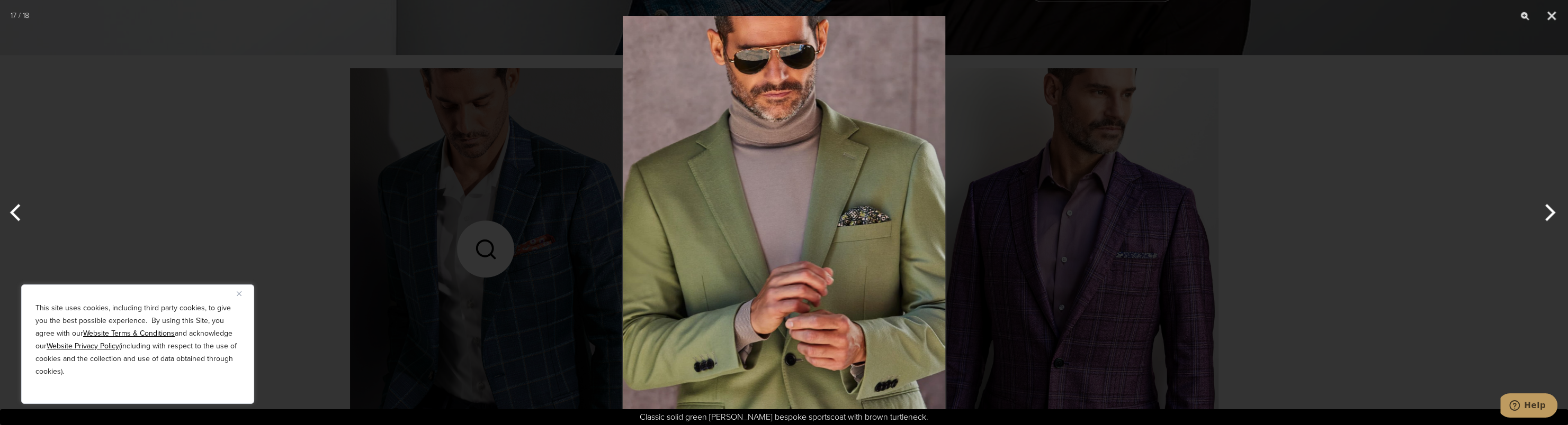
click at [1540, 213] on button "Next" at bounding box center [1548, 212] width 40 height 53
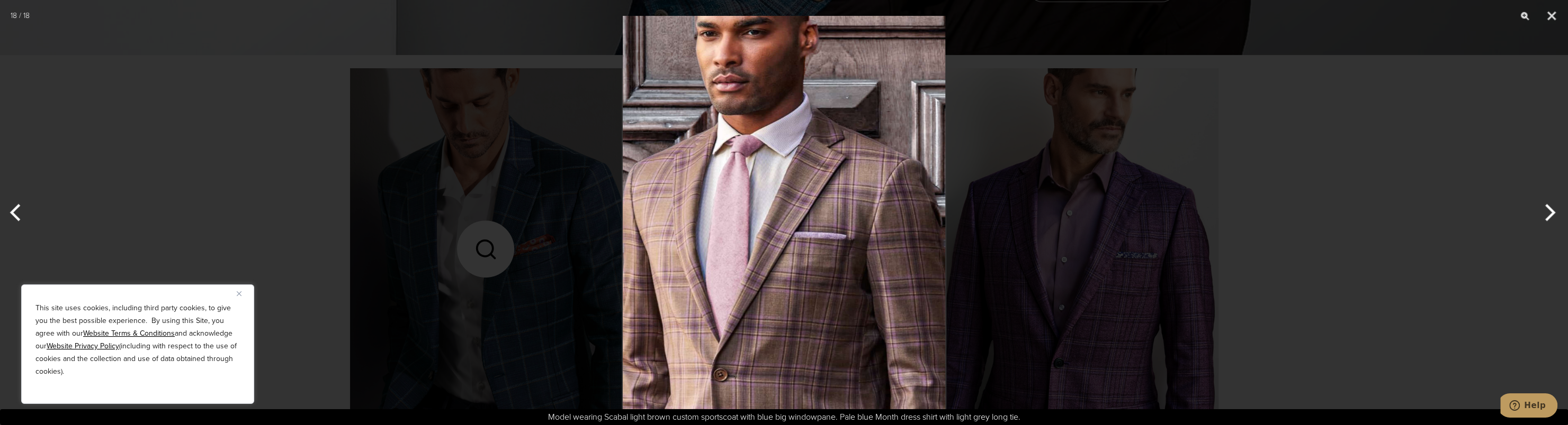
click at [1540, 213] on button "Next" at bounding box center [1548, 212] width 40 height 53
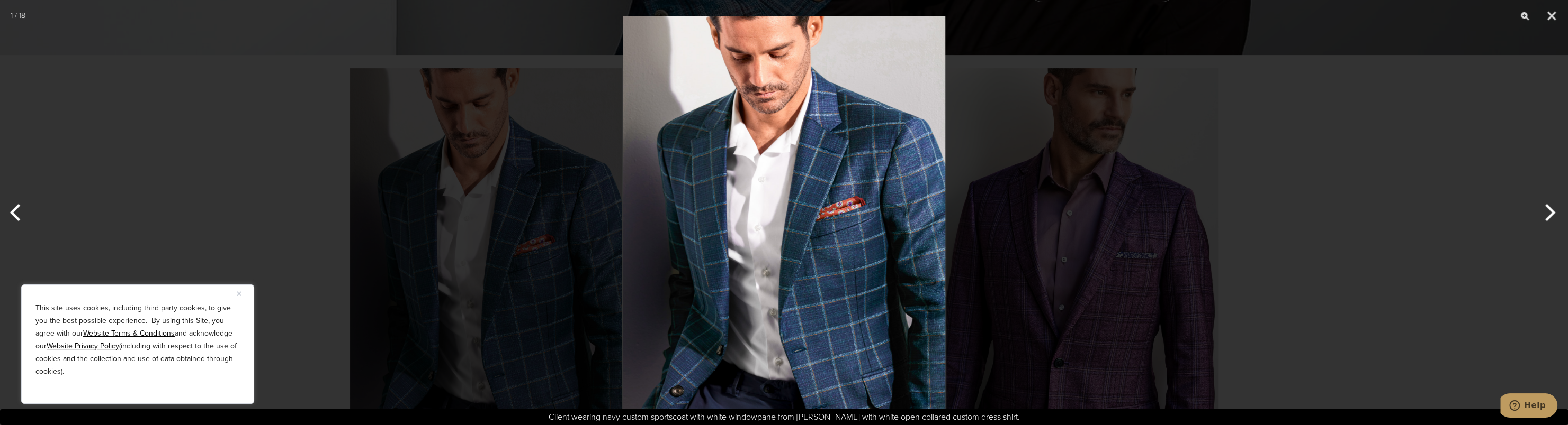
click at [17, 203] on button "Previous" at bounding box center [19, 212] width 40 height 53
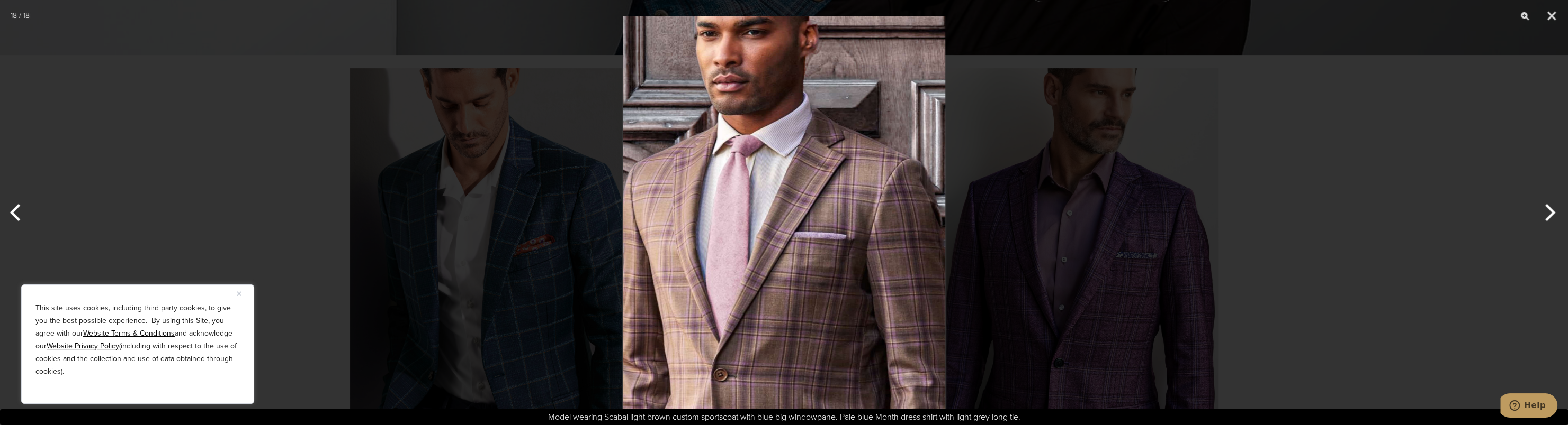
click at [19, 204] on button "Previous" at bounding box center [19, 212] width 40 height 53
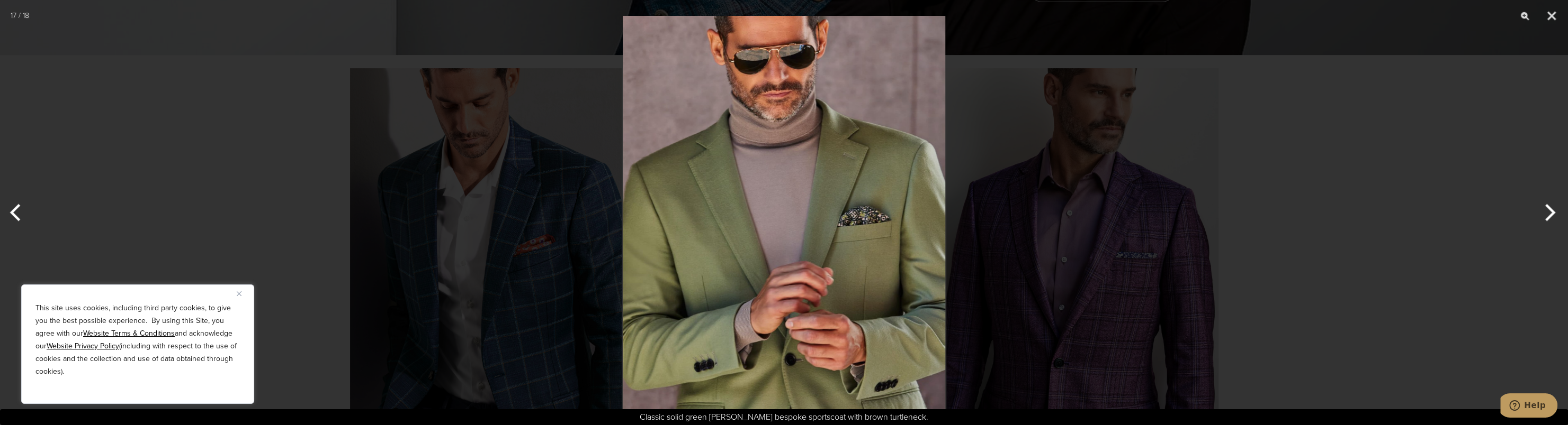
click at [1544, 215] on button "Next" at bounding box center [1548, 212] width 40 height 53
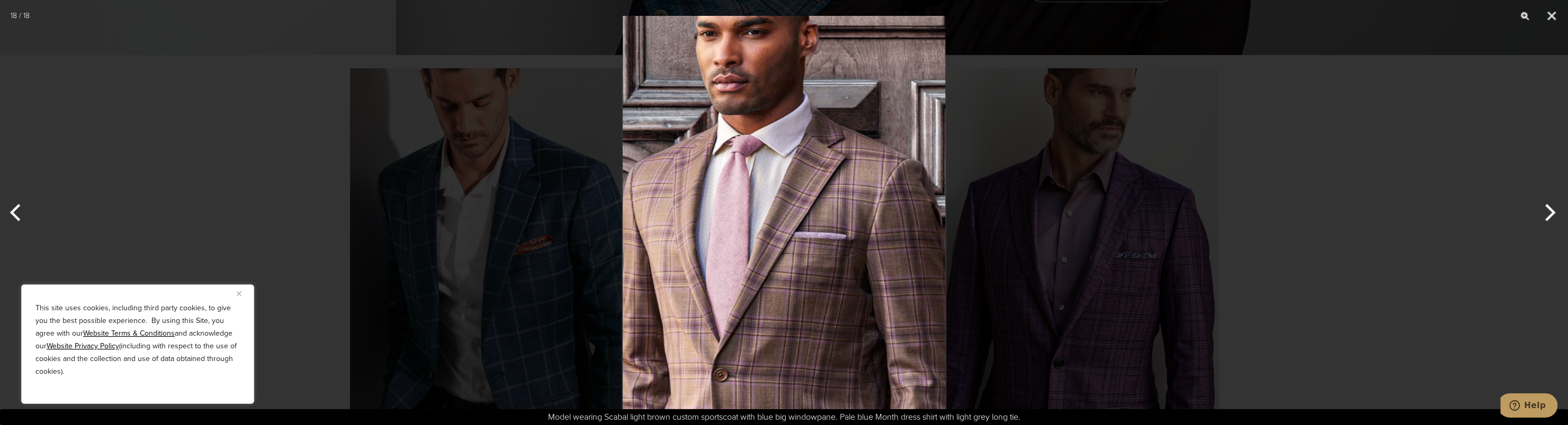
click at [1544, 215] on button "Next" at bounding box center [1548, 212] width 40 height 53
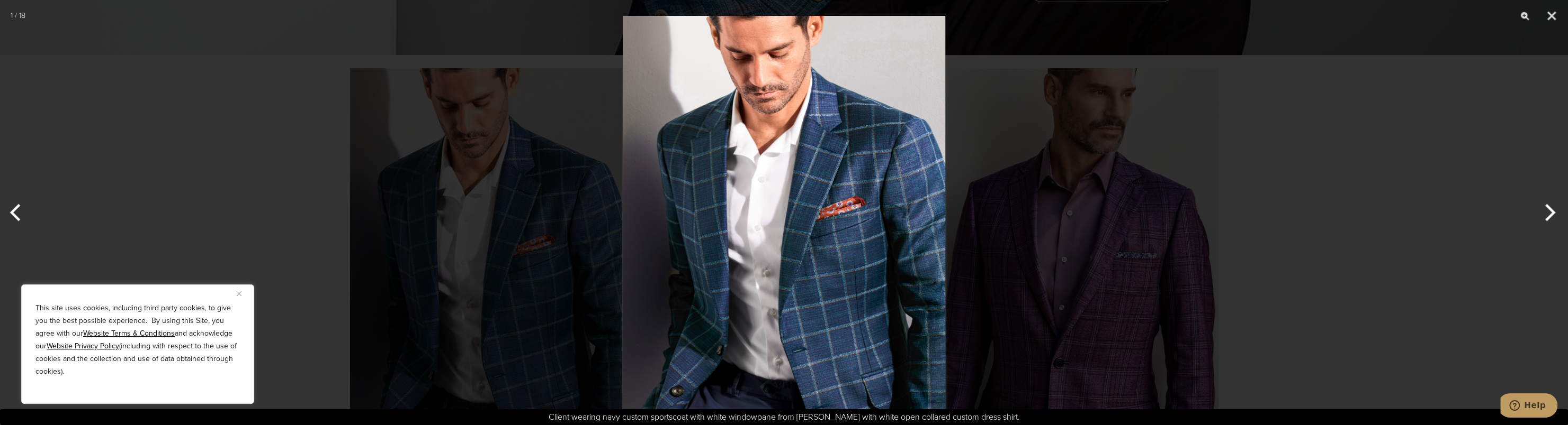
click at [1544, 213] on button "Next" at bounding box center [1548, 212] width 40 height 53
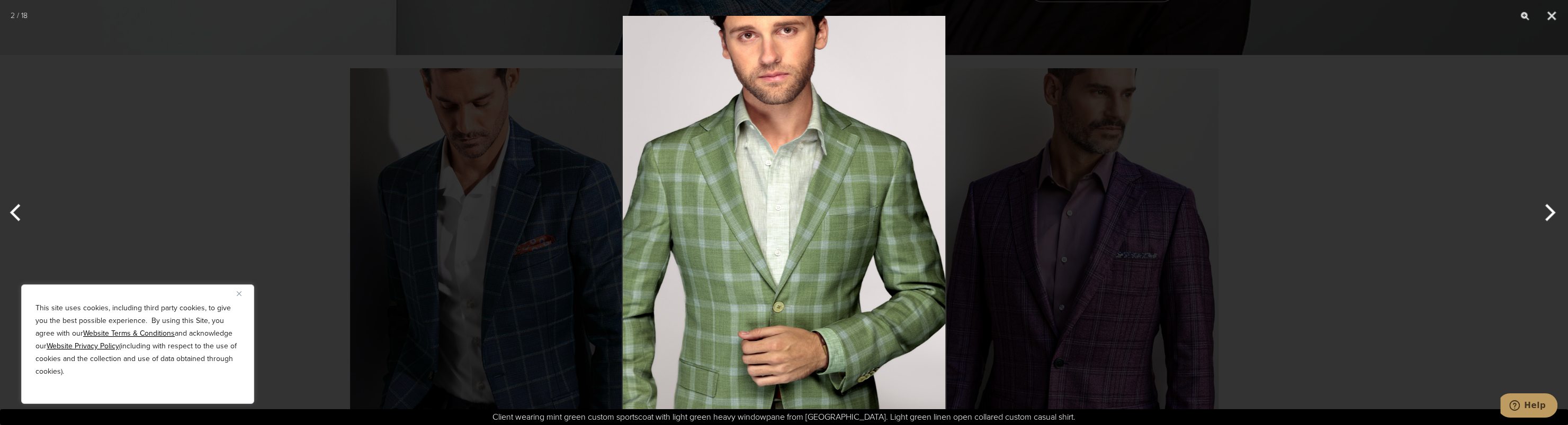
click at [1544, 213] on button "Next" at bounding box center [1548, 212] width 40 height 53
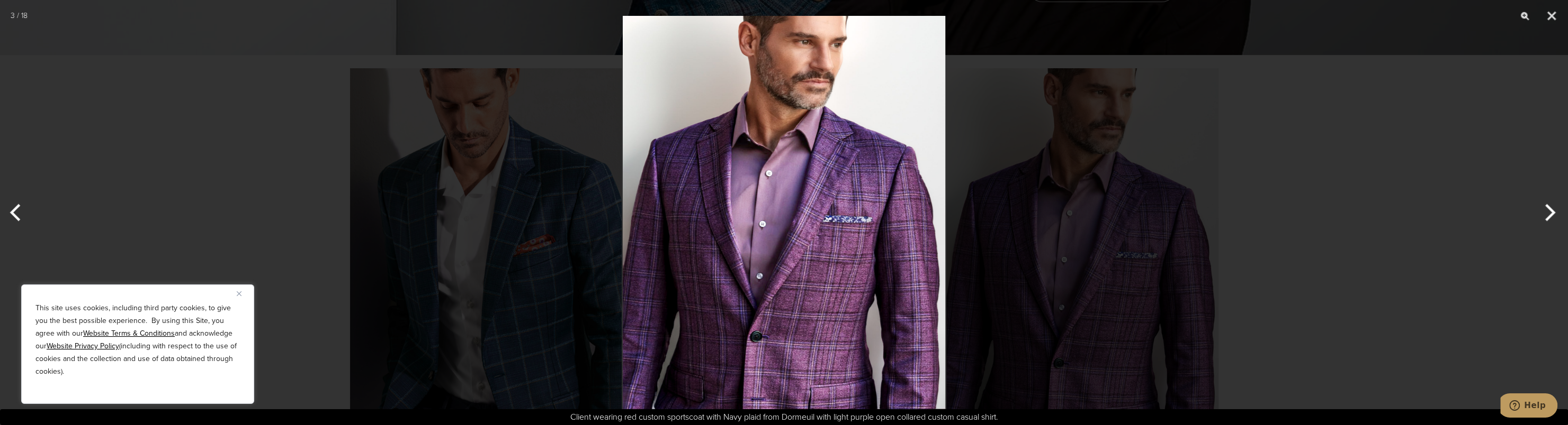
click at [1544, 213] on button "Next" at bounding box center [1548, 212] width 40 height 53
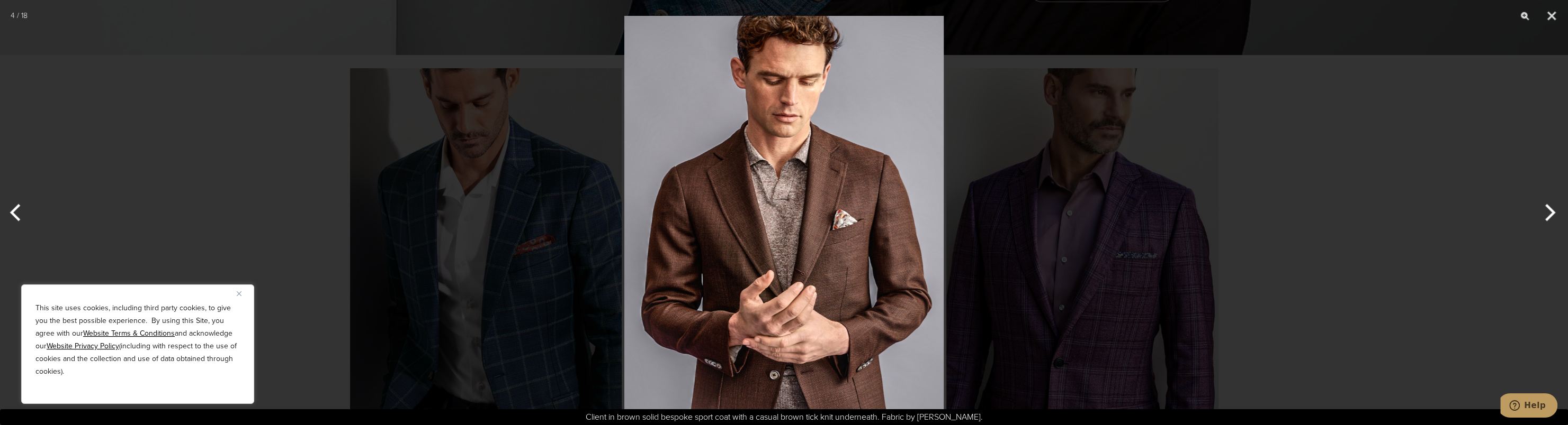
click at [1544, 213] on button "Next" at bounding box center [1548, 212] width 40 height 53
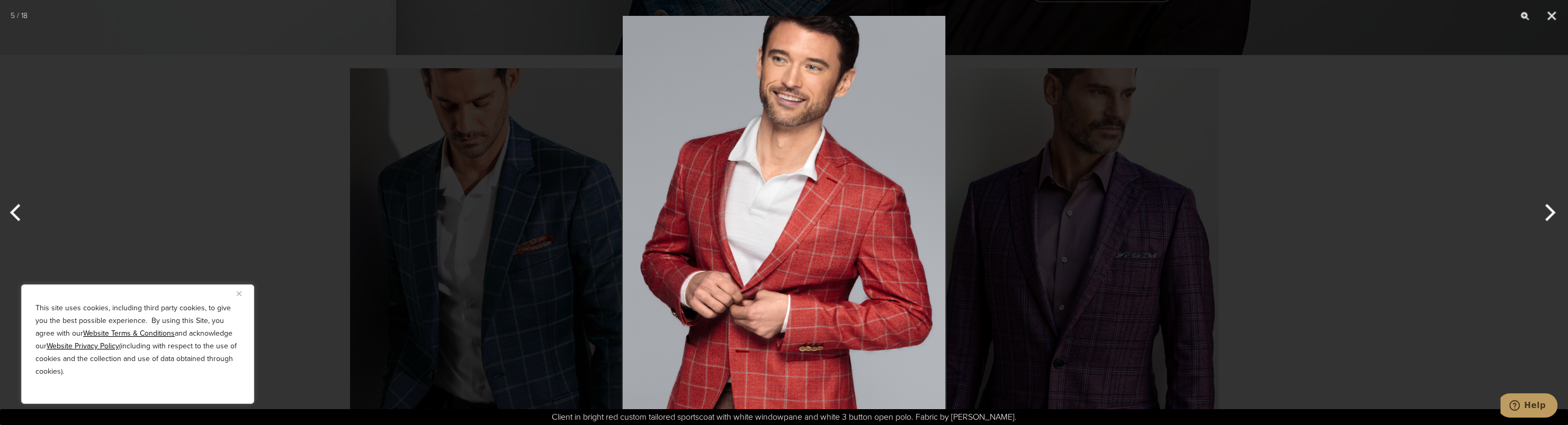
click at [1544, 213] on button "Next" at bounding box center [1548, 212] width 40 height 53
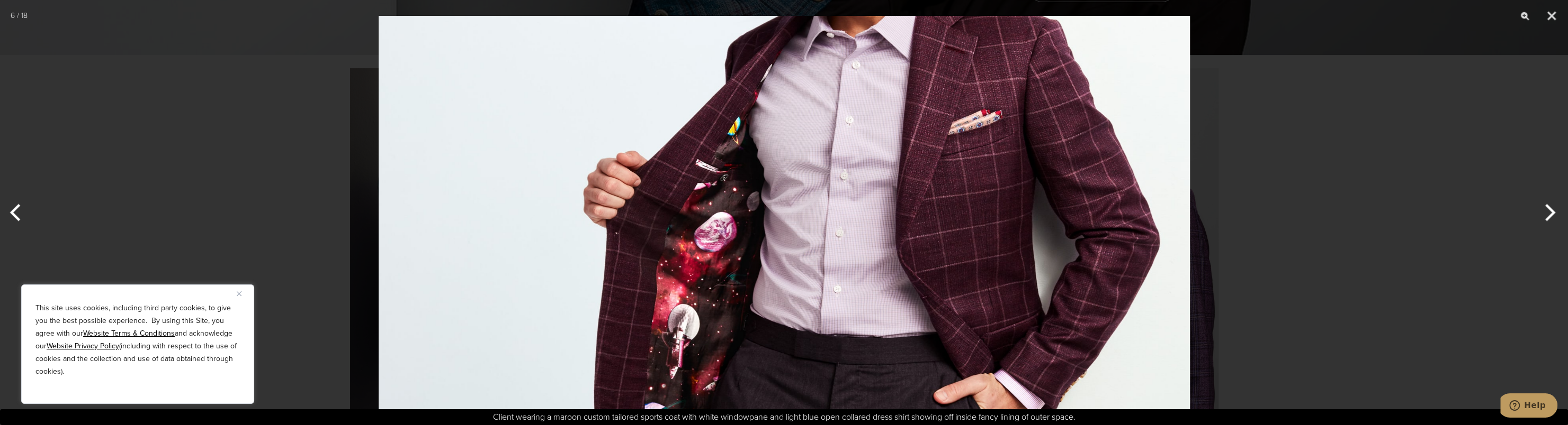
click at [1544, 213] on button "Next" at bounding box center [1548, 212] width 40 height 53
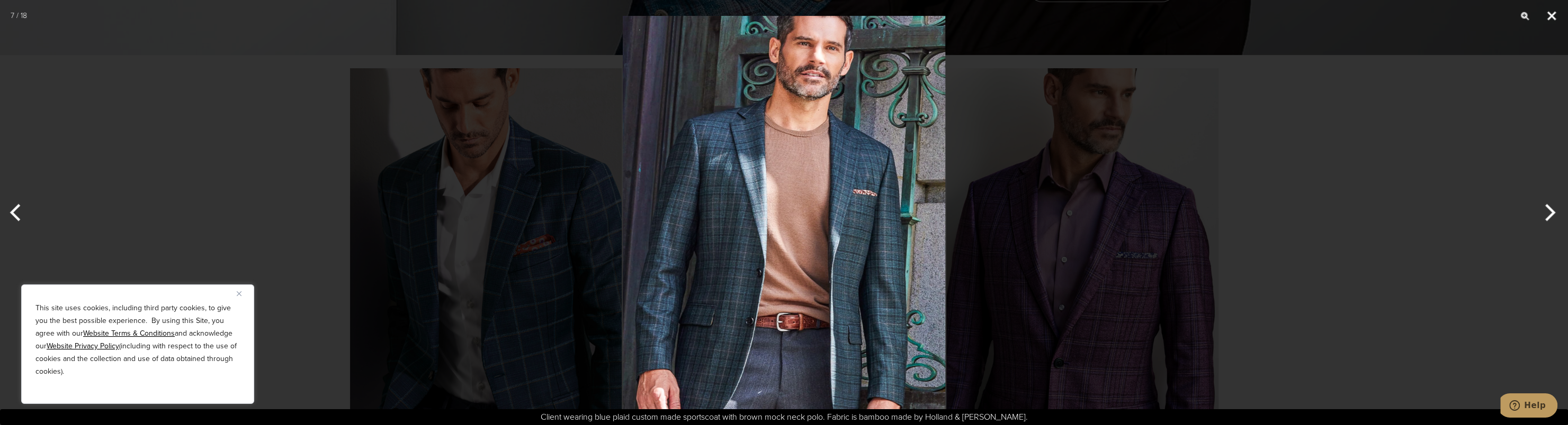
click at [1556, 16] on button "Close" at bounding box center [1551, 16] width 26 height 32
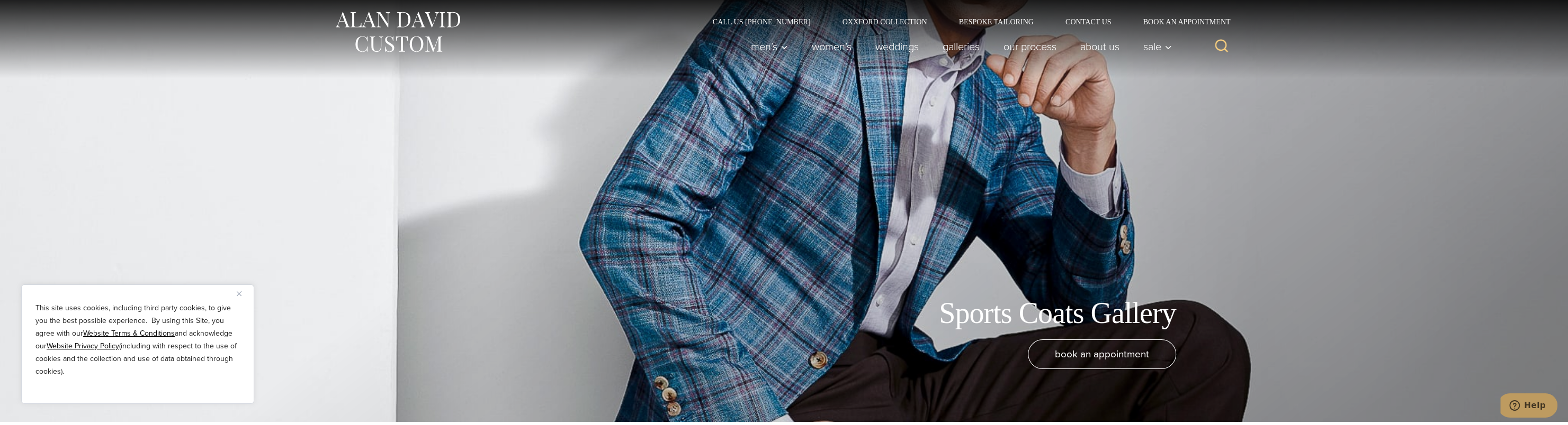
scroll to position [0, 0]
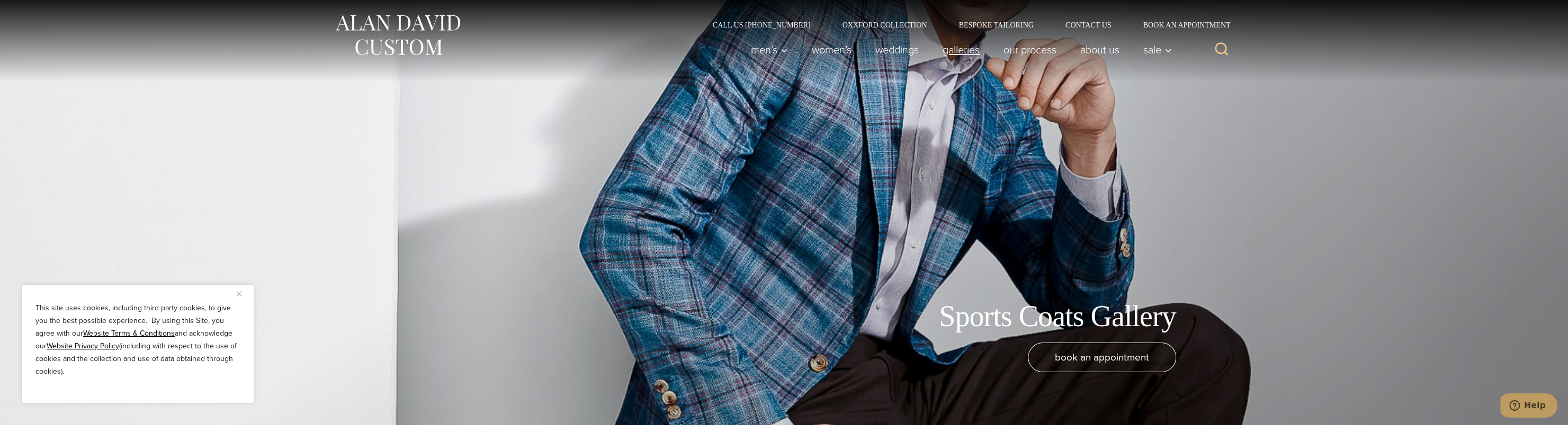
click at [967, 51] on link "Galleries" at bounding box center [961, 49] width 61 height 21
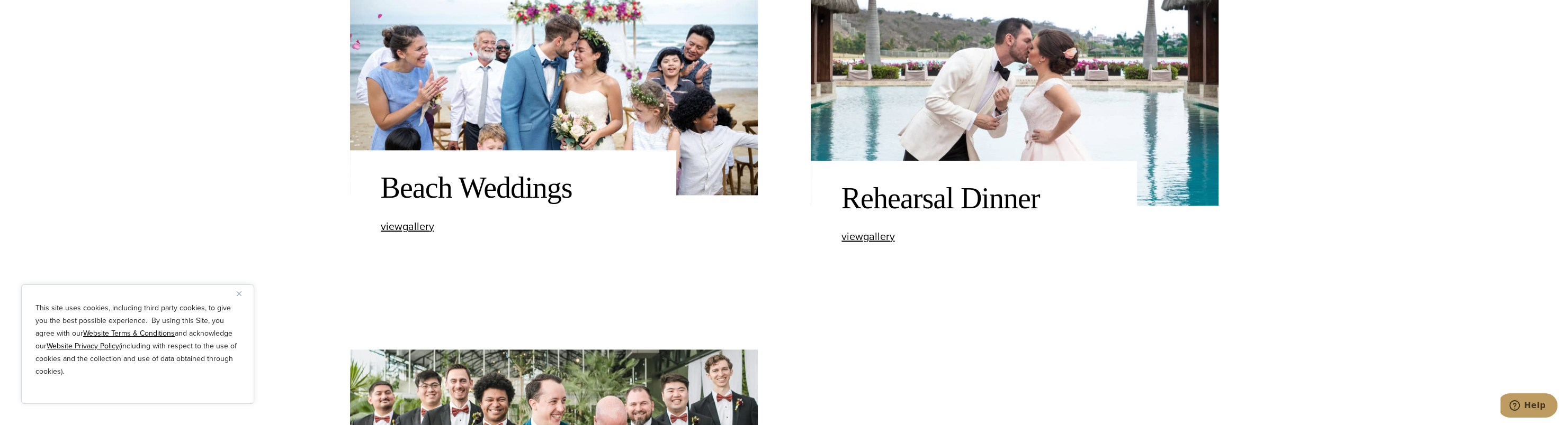
scroll to position [1534, 0]
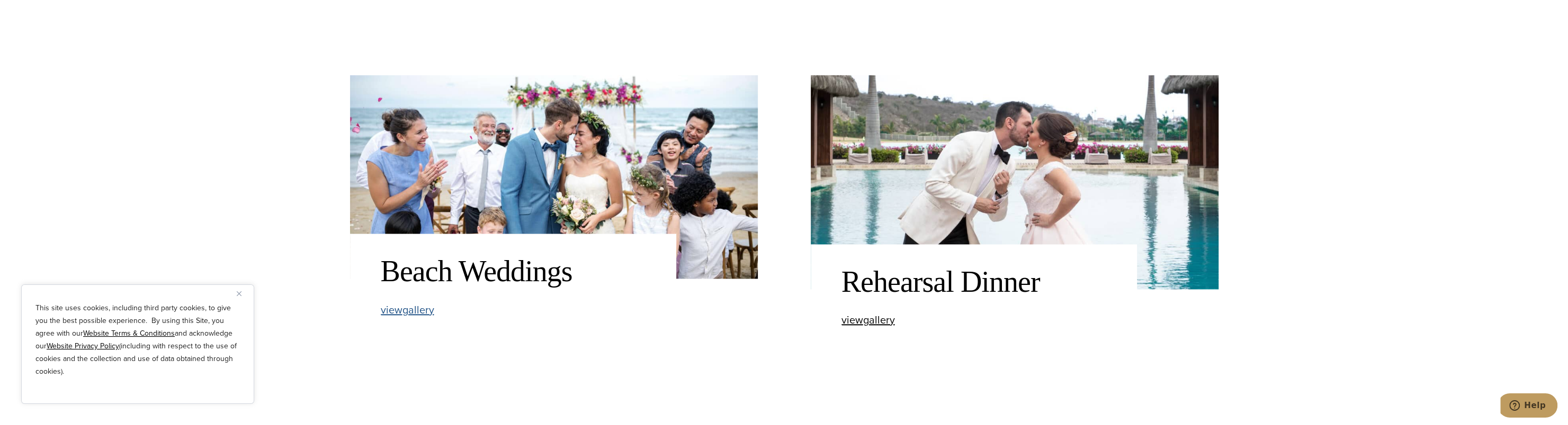
click at [430, 310] on span "view Beach Weddings gallery" at bounding box center [408, 310] width 54 height 16
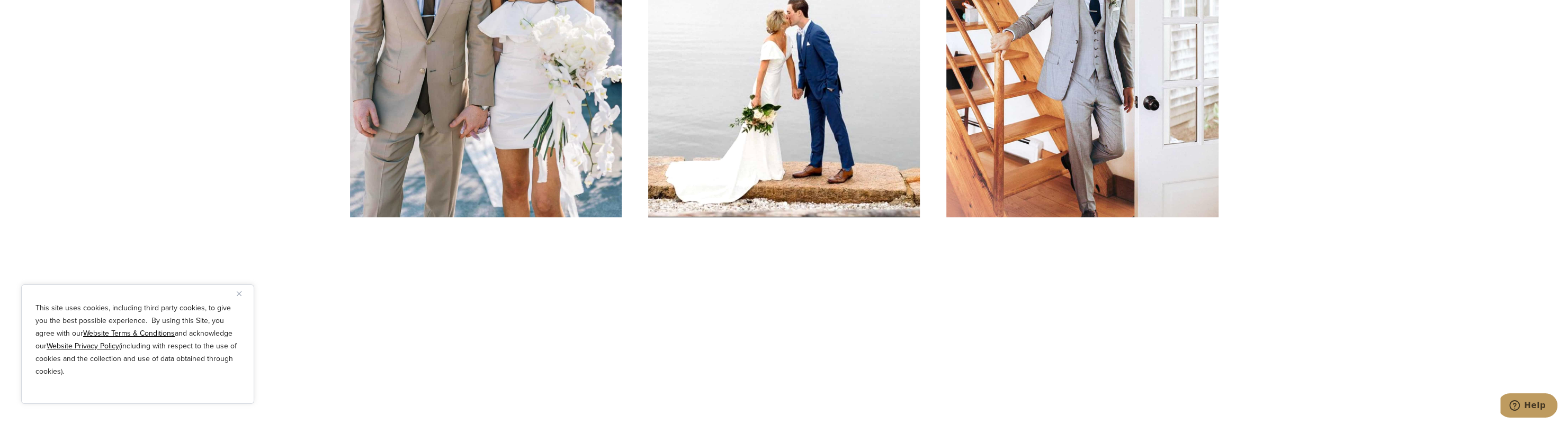
scroll to position [582, 0]
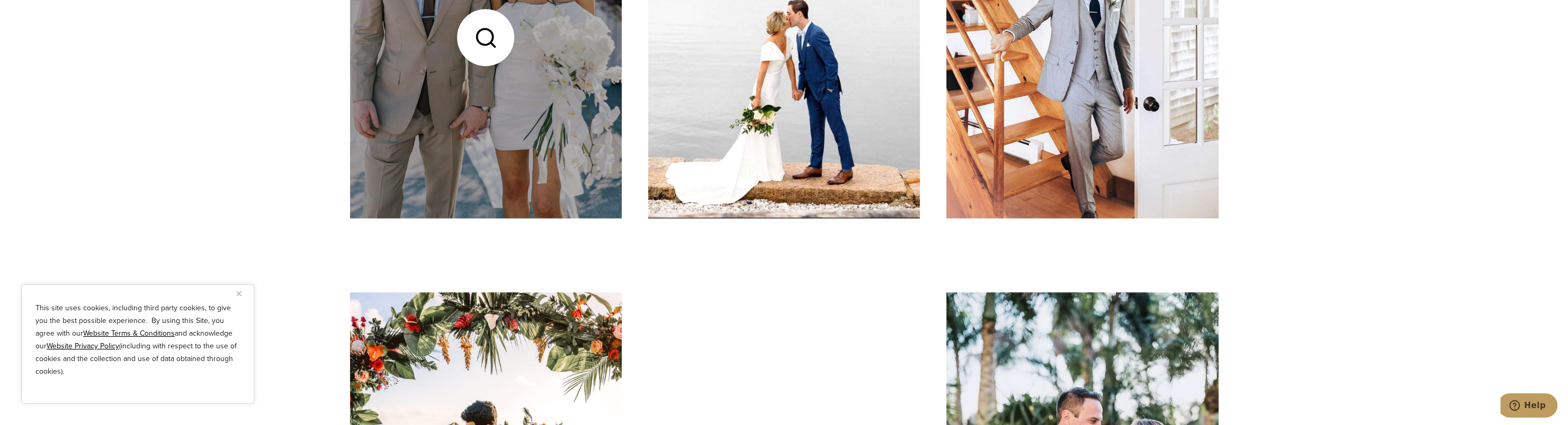
click at [521, 156] on link at bounding box center [486, 37] width 271 height 362
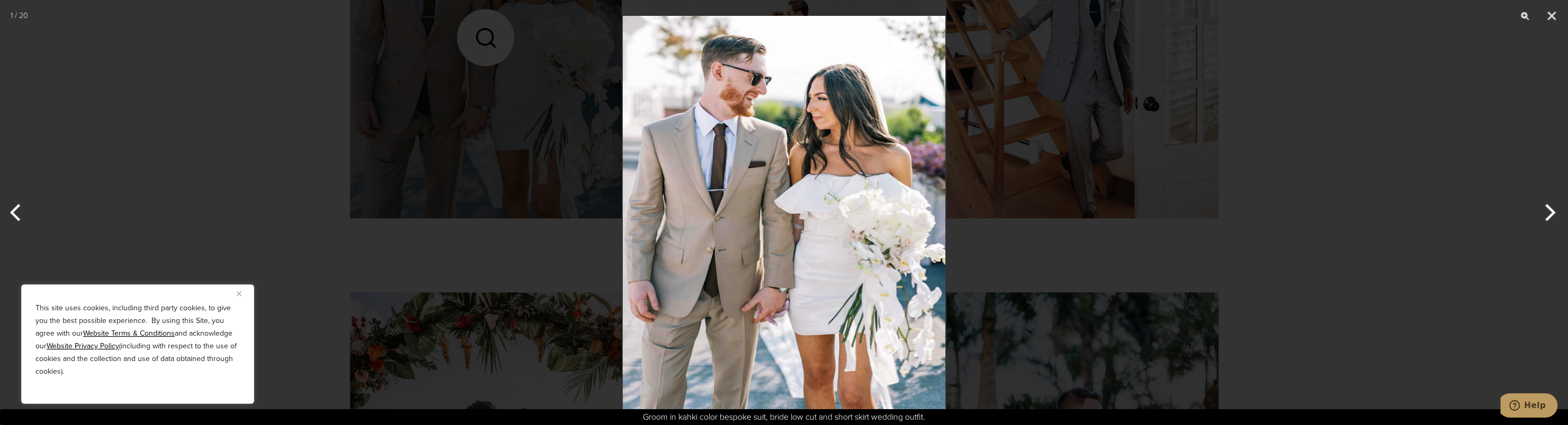
click at [1547, 216] on button "Next" at bounding box center [1548, 212] width 40 height 53
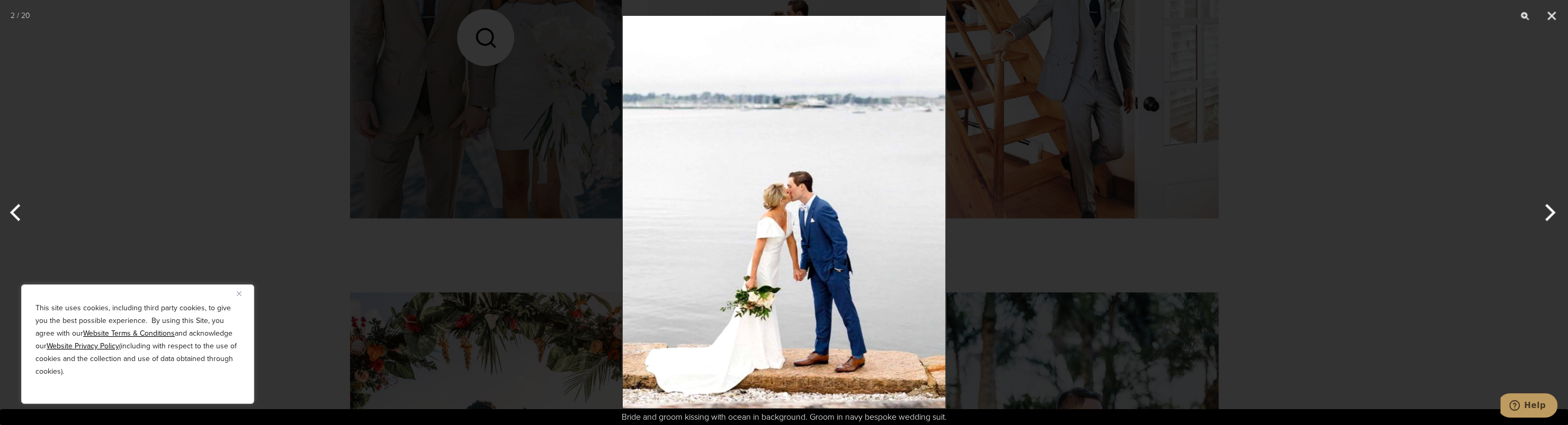
click at [1547, 216] on button "Next" at bounding box center [1548, 212] width 40 height 53
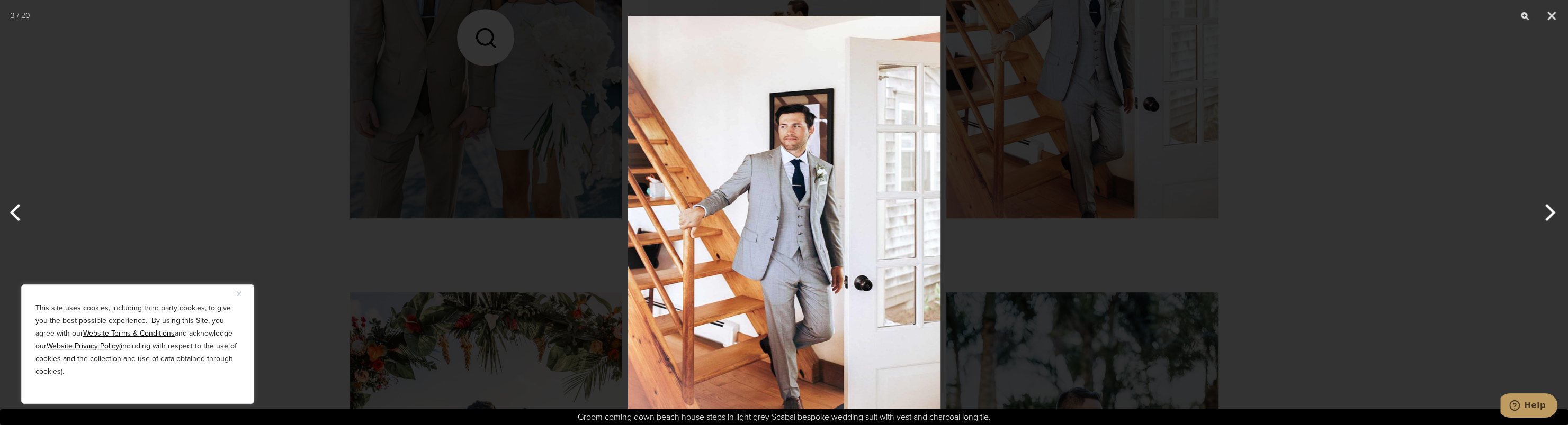
click at [1547, 216] on button "Next" at bounding box center [1548, 212] width 40 height 53
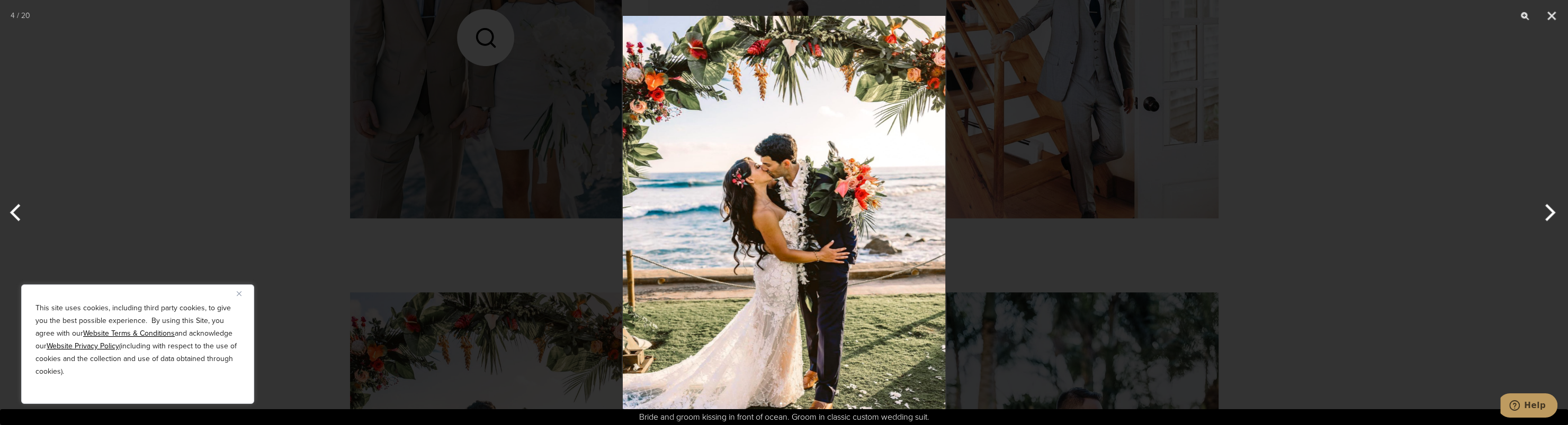
click at [1546, 215] on button "Next" at bounding box center [1548, 212] width 40 height 53
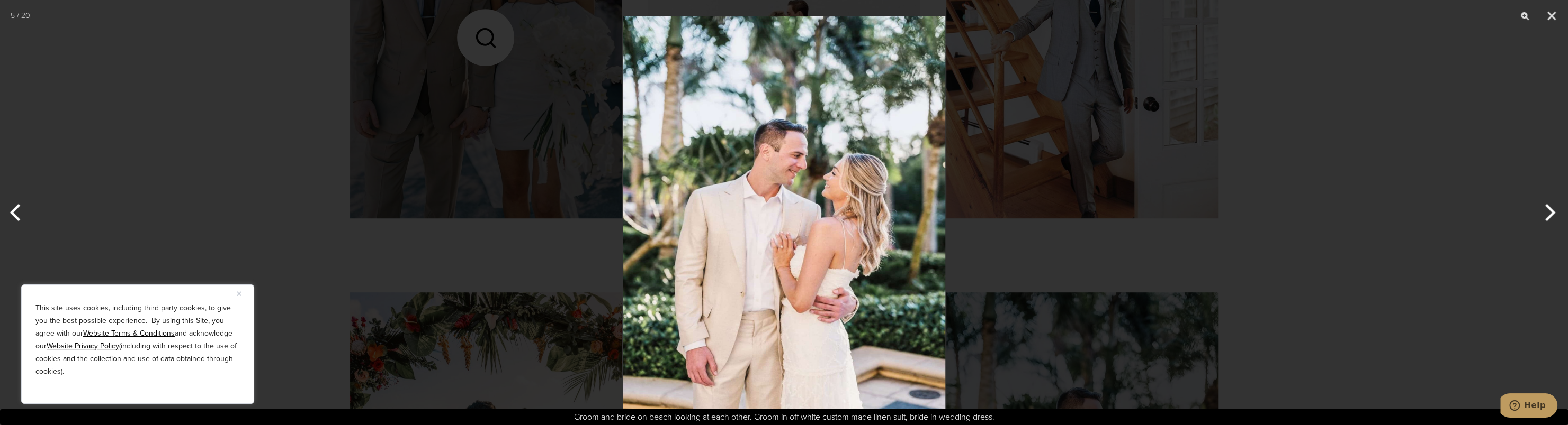
click at [1546, 215] on button "Next" at bounding box center [1548, 212] width 40 height 53
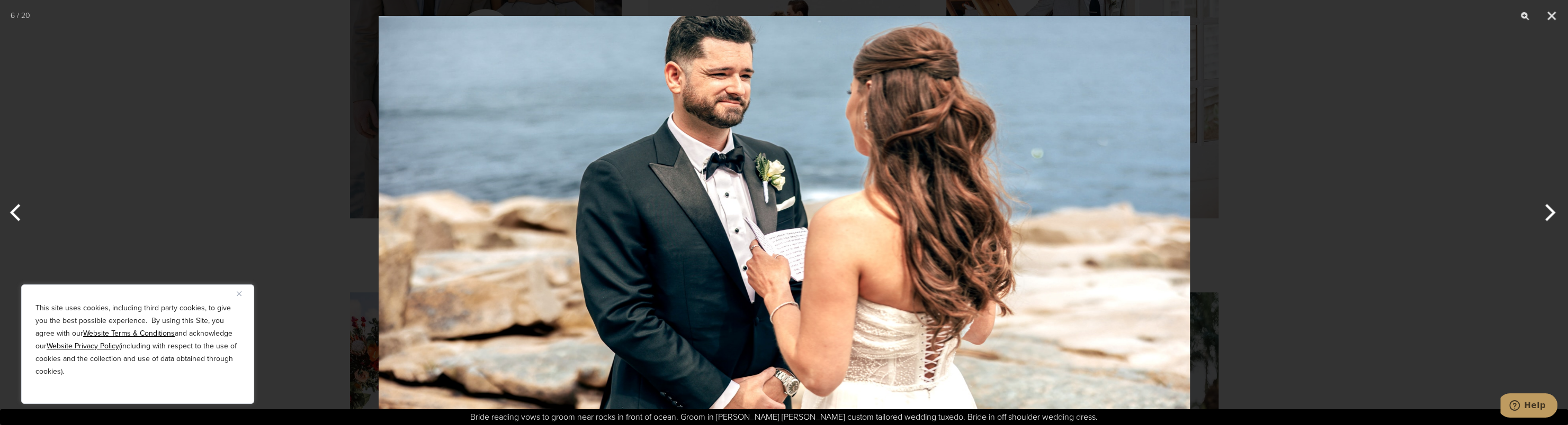
click at [1546, 215] on button "Next" at bounding box center [1548, 212] width 40 height 53
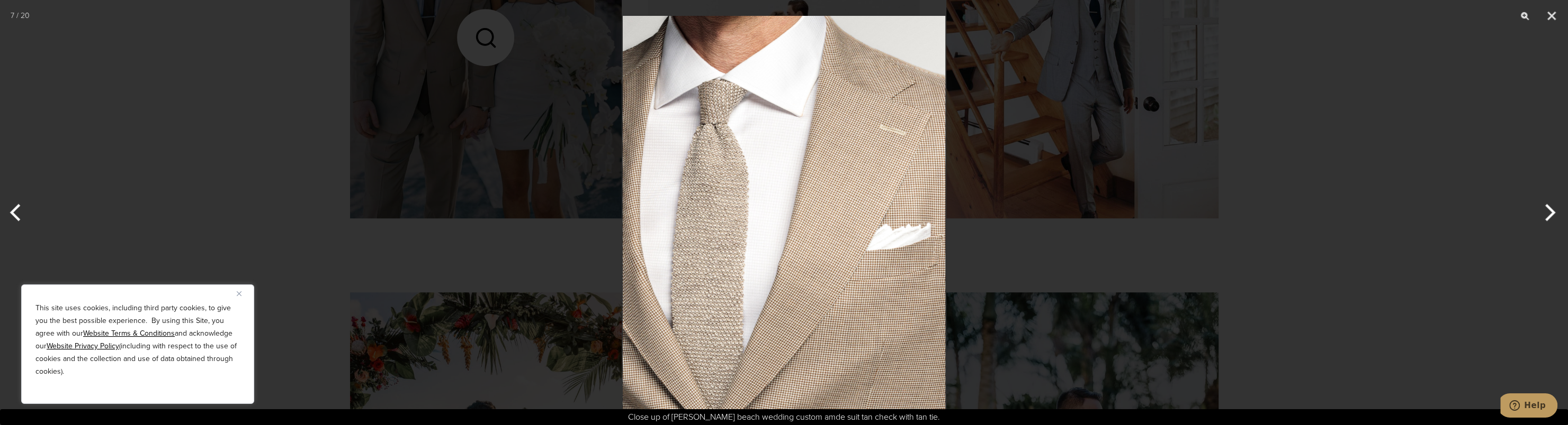
click at [1546, 215] on button "Next" at bounding box center [1548, 212] width 40 height 53
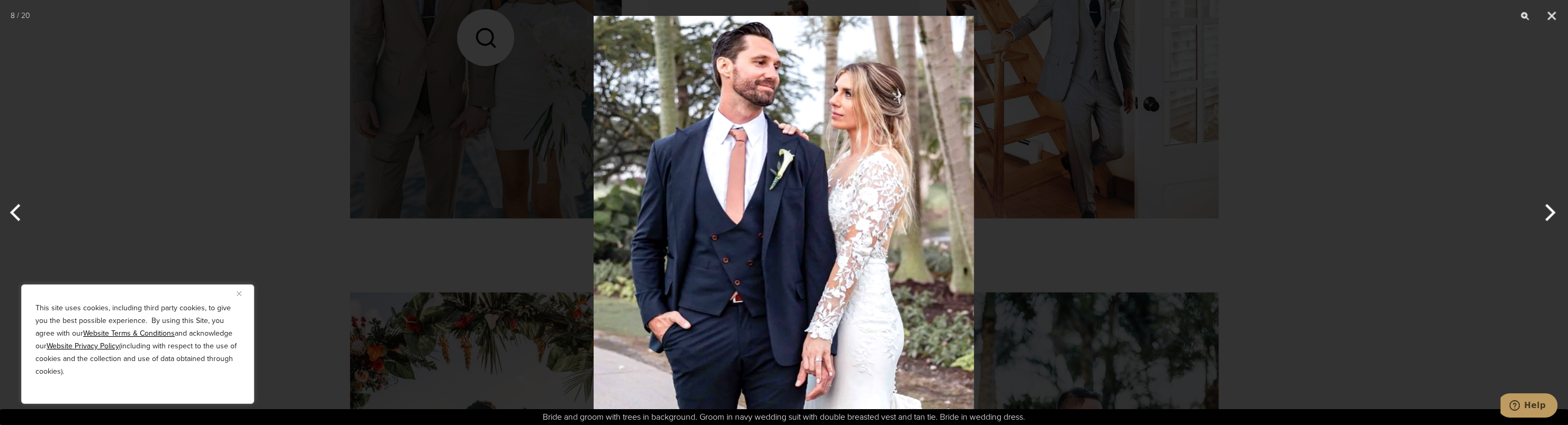
click at [1546, 215] on button "Next" at bounding box center [1548, 212] width 40 height 53
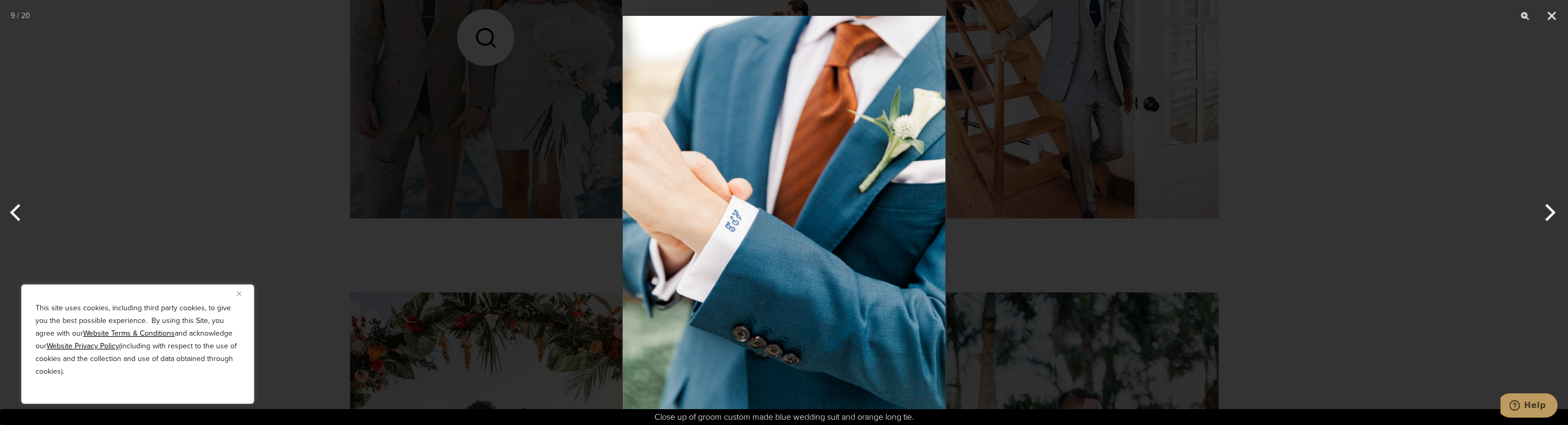
click at [1546, 215] on button "Next" at bounding box center [1548, 212] width 40 height 53
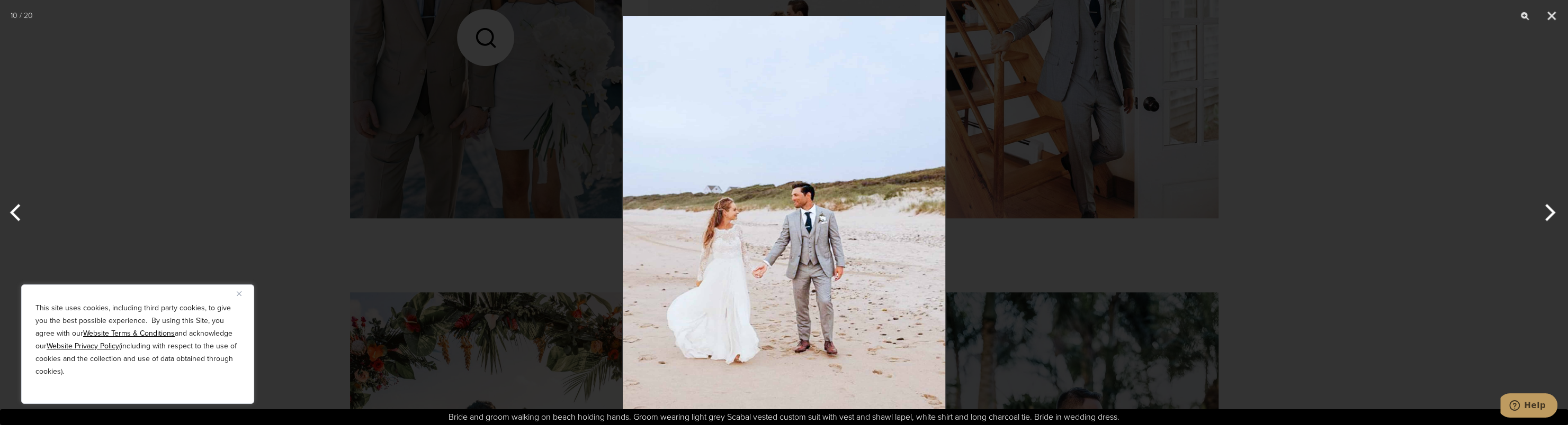
click at [1546, 215] on button "Next" at bounding box center [1548, 212] width 40 height 53
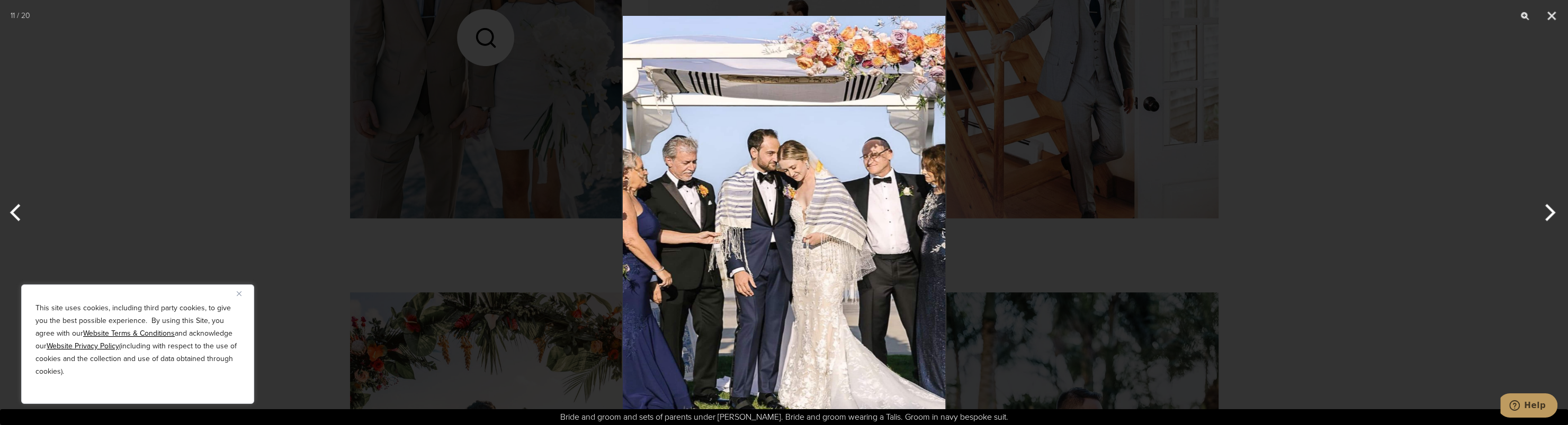
click at [1546, 215] on button "Next" at bounding box center [1548, 212] width 40 height 53
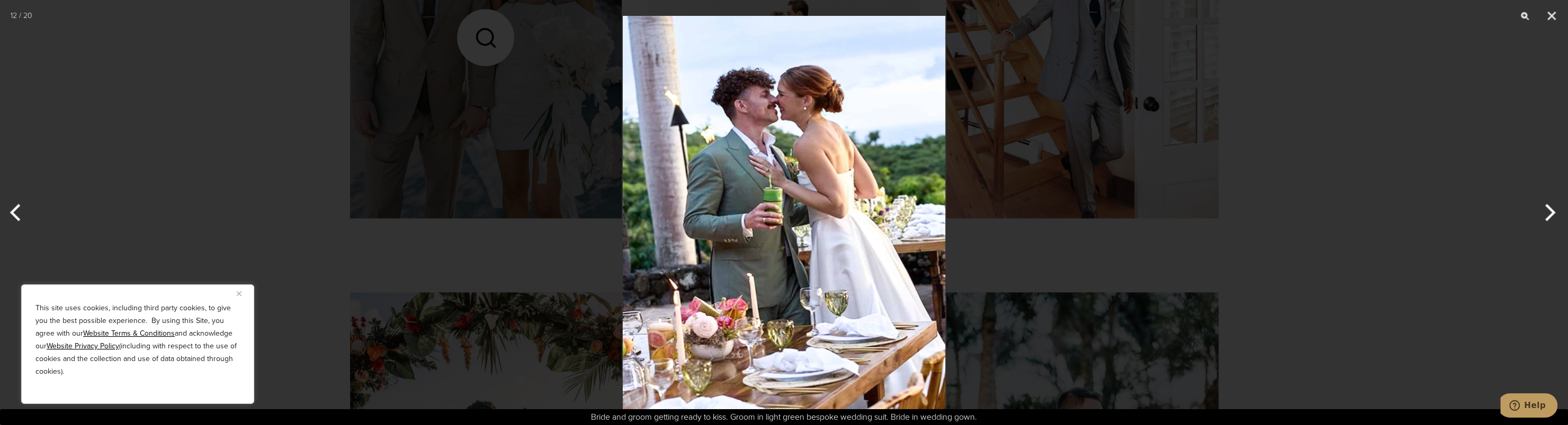
click at [1546, 215] on button "Next" at bounding box center [1548, 212] width 40 height 53
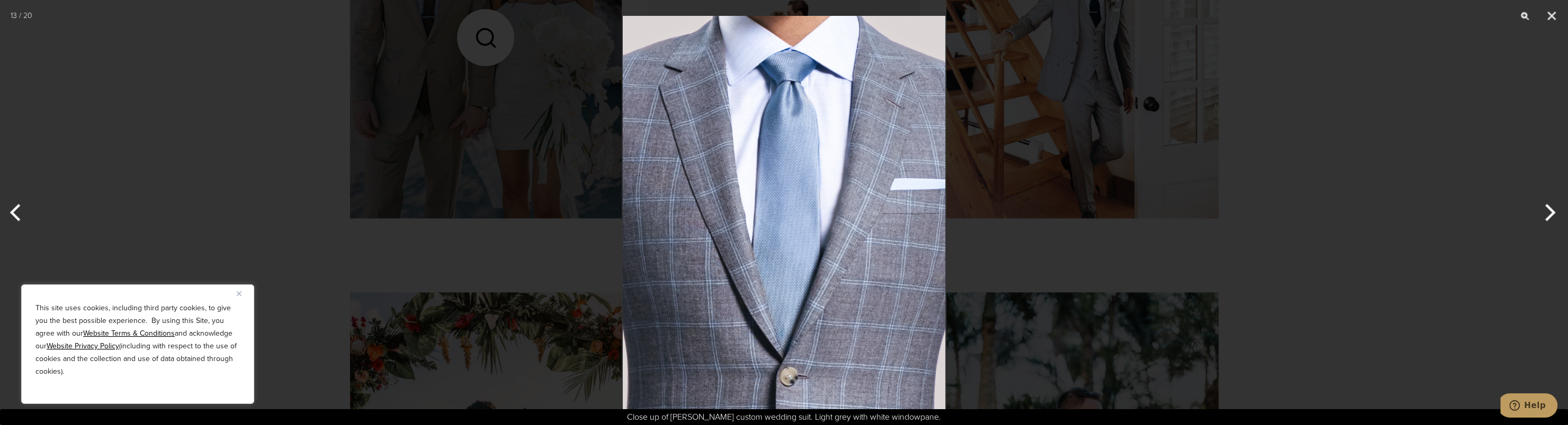
click at [1546, 215] on button "Next" at bounding box center [1548, 212] width 40 height 53
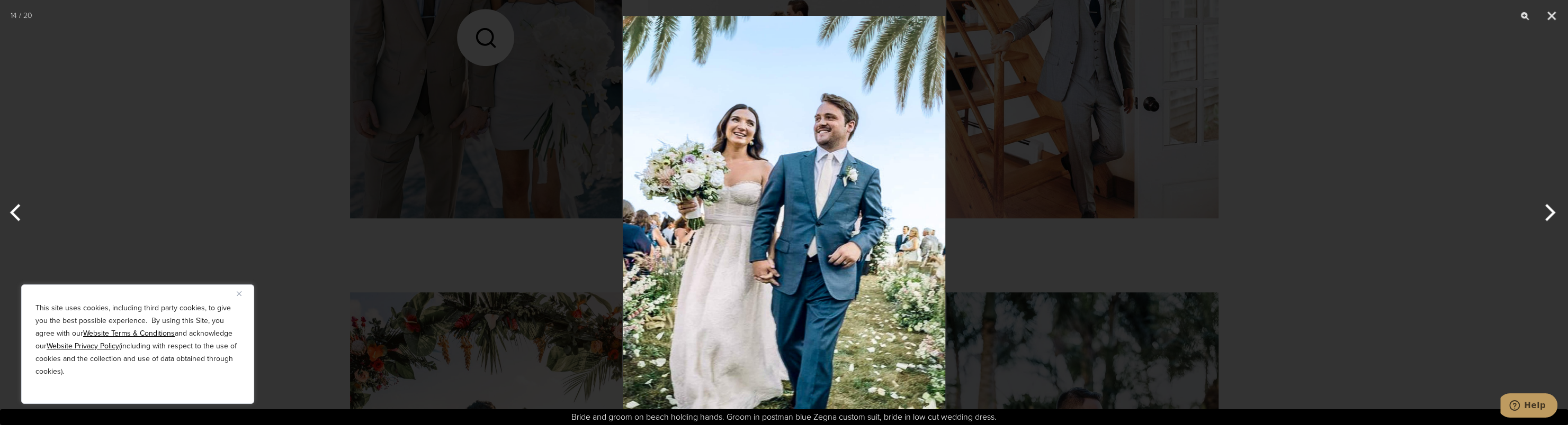
click at [1546, 214] on button "Next" at bounding box center [1548, 212] width 40 height 53
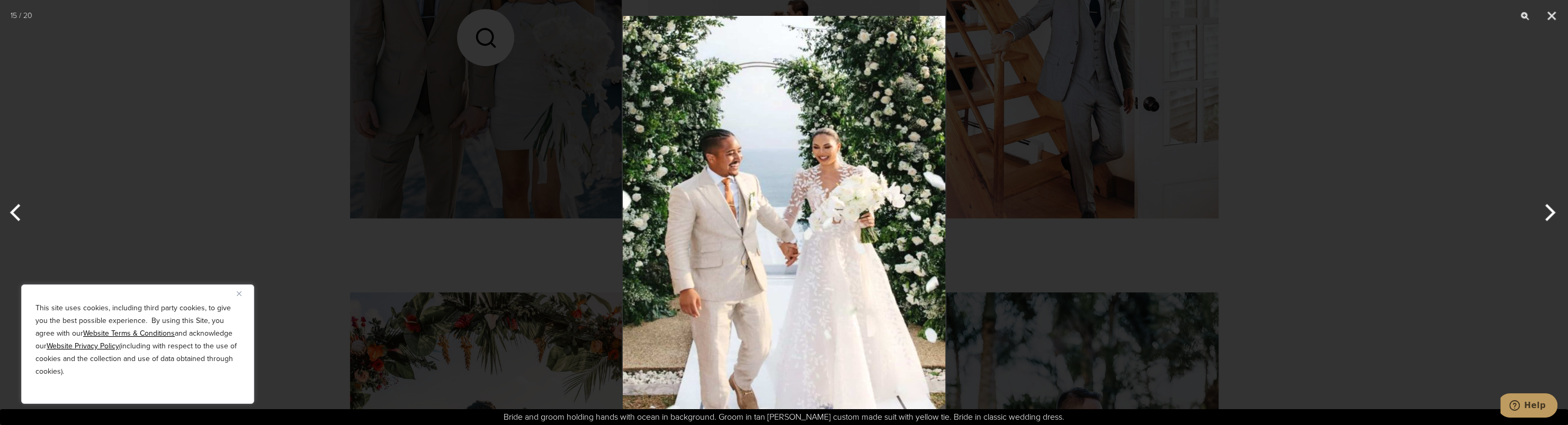
click at [1546, 213] on button "Next" at bounding box center [1548, 212] width 40 height 53
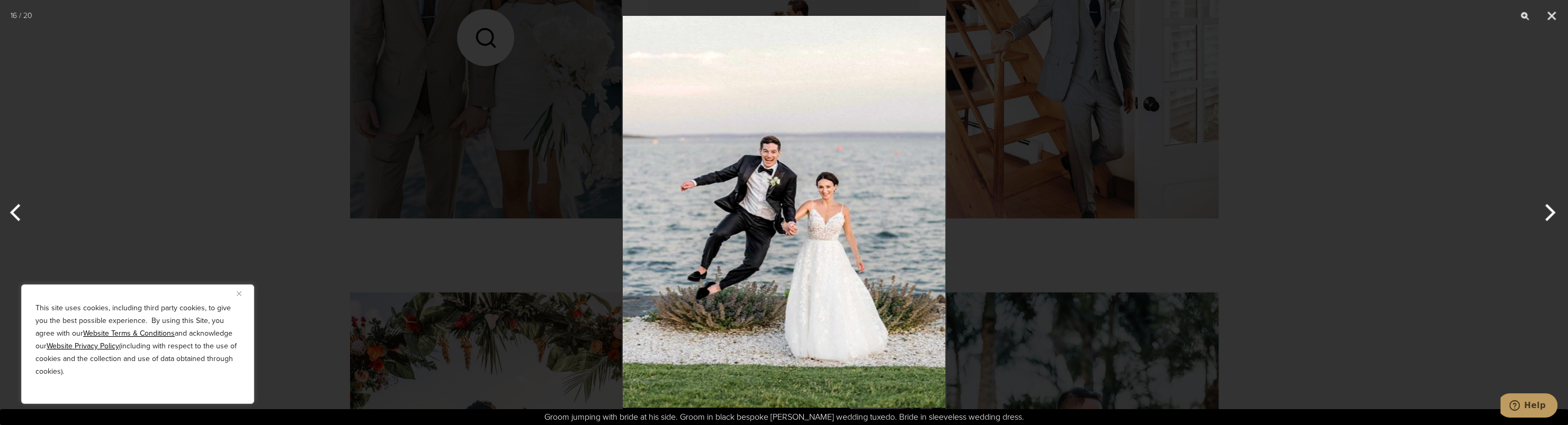
click at [1546, 213] on button "Next" at bounding box center [1548, 212] width 40 height 53
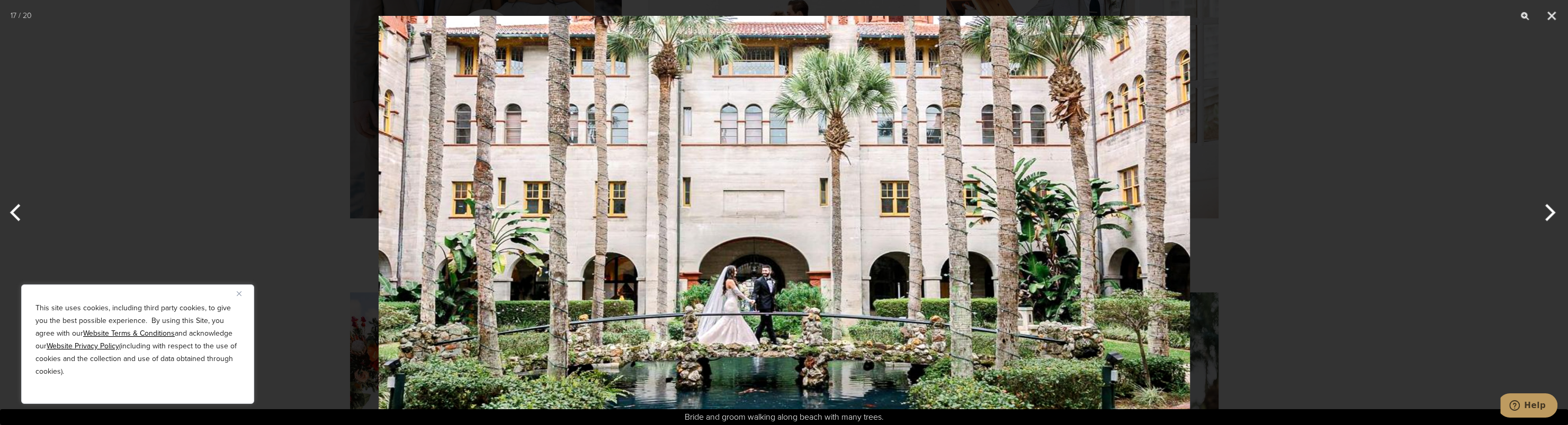
click at [1546, 213] on button "Next" at bounding box center [1548, 212] width 40 height 53
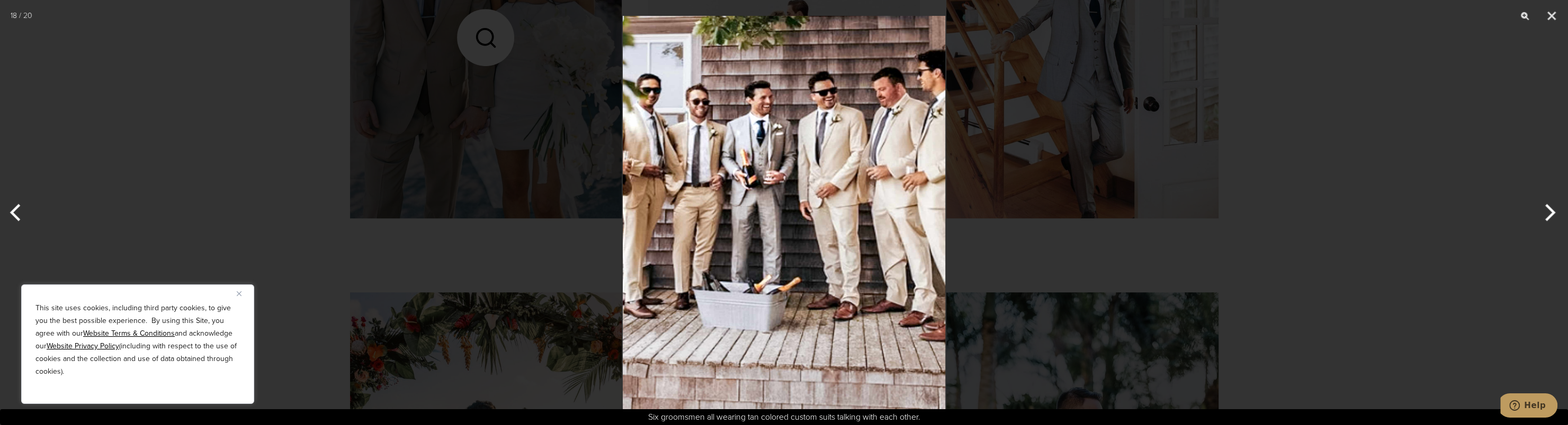
click at [1545, 213] on button "Next" at bounding box center [1548, 212] width 40 height 53
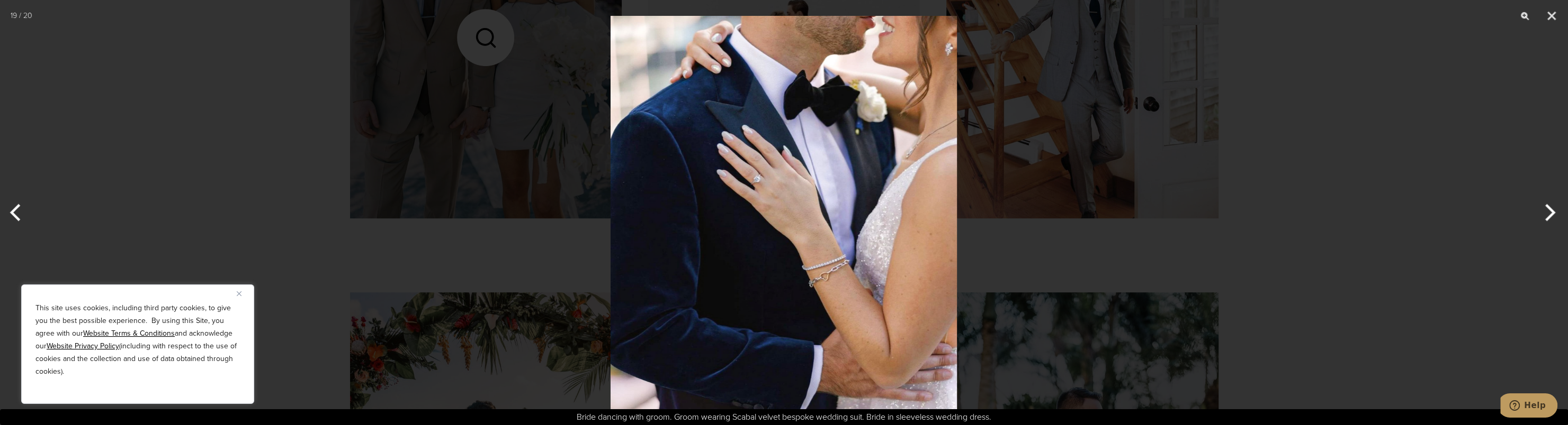
click at [1545, 213] on button "Next" at bounding box center [1548, 212] width 40 height 53
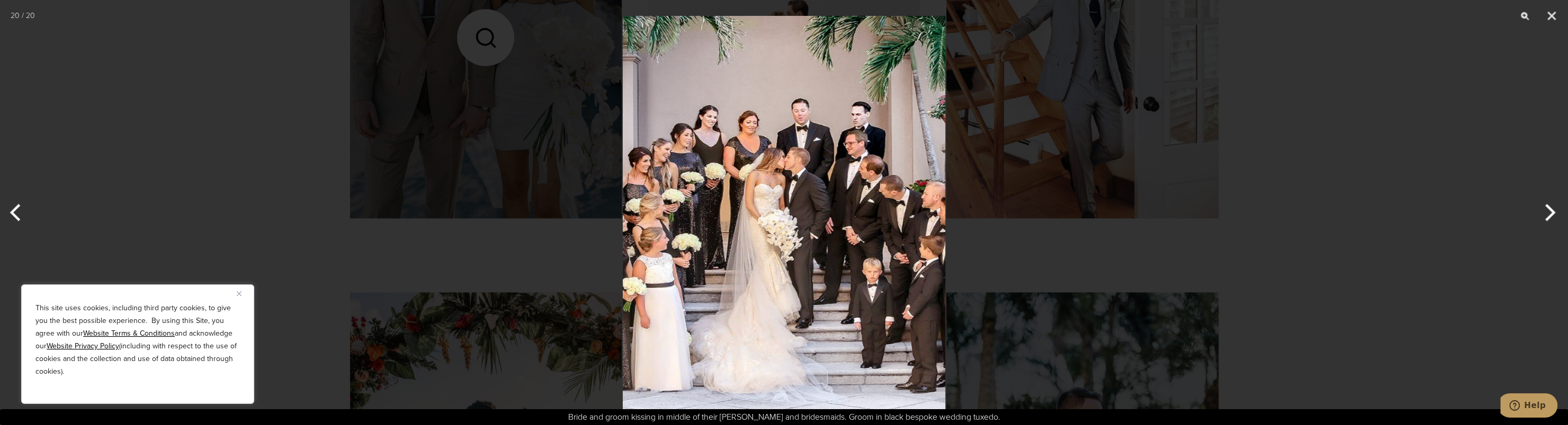
click at [1545, 213] on button "Next" at bounding box center [1548, 212] width 40 height 53
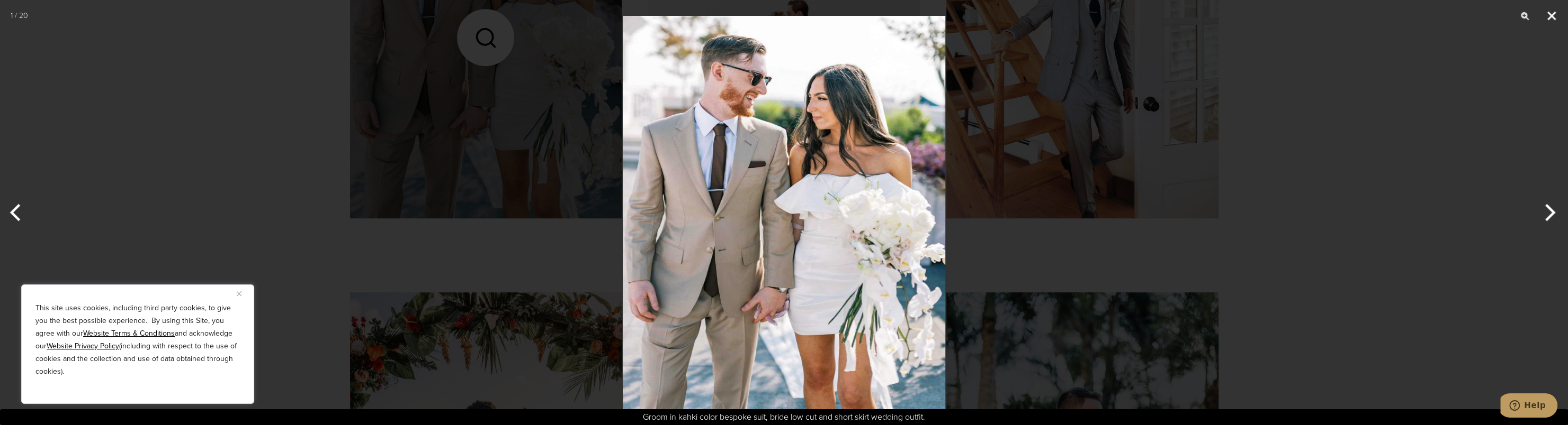
click at [1547, 12] on button "Close" at bounding box center [1551, 16] width 26 height 32
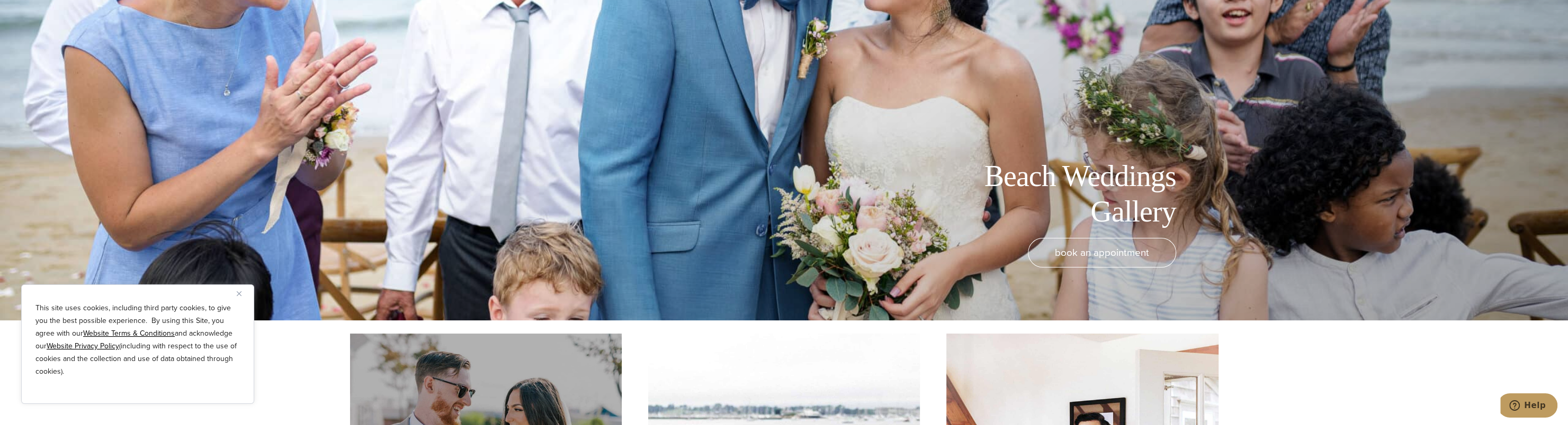
scroll to position [0, 0]
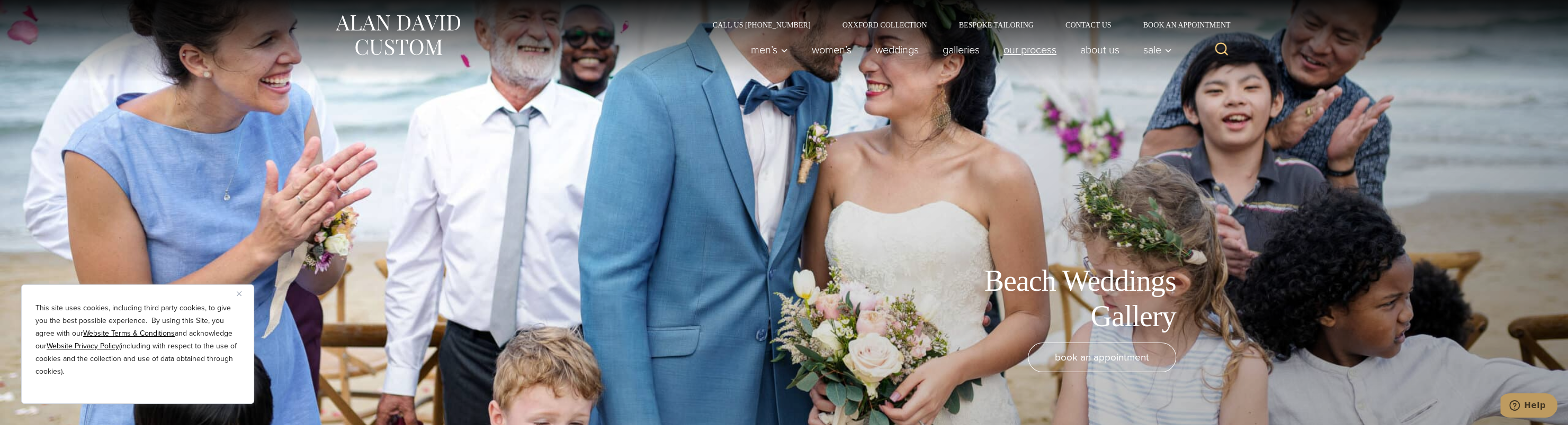
click at [1032, 51] on link "Our Process" at bounding box center [1030, 49] width 77 height 21
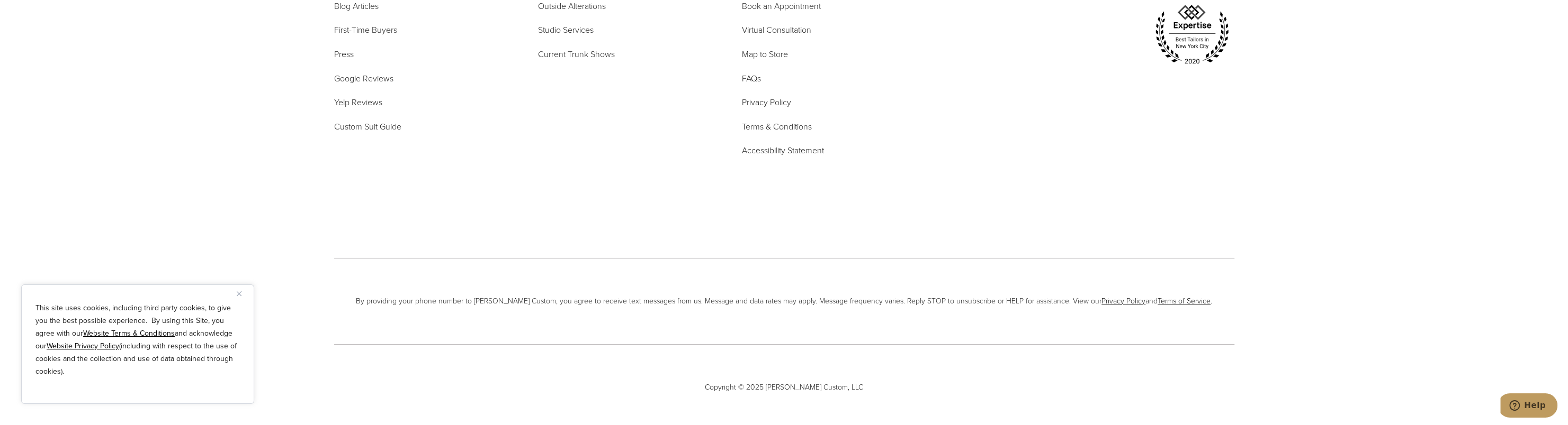
scroll to position [3936, 0]
click at [375, 120] on span "Custom Suit Guide" at bounding box center [368, 126] width 67 height 12
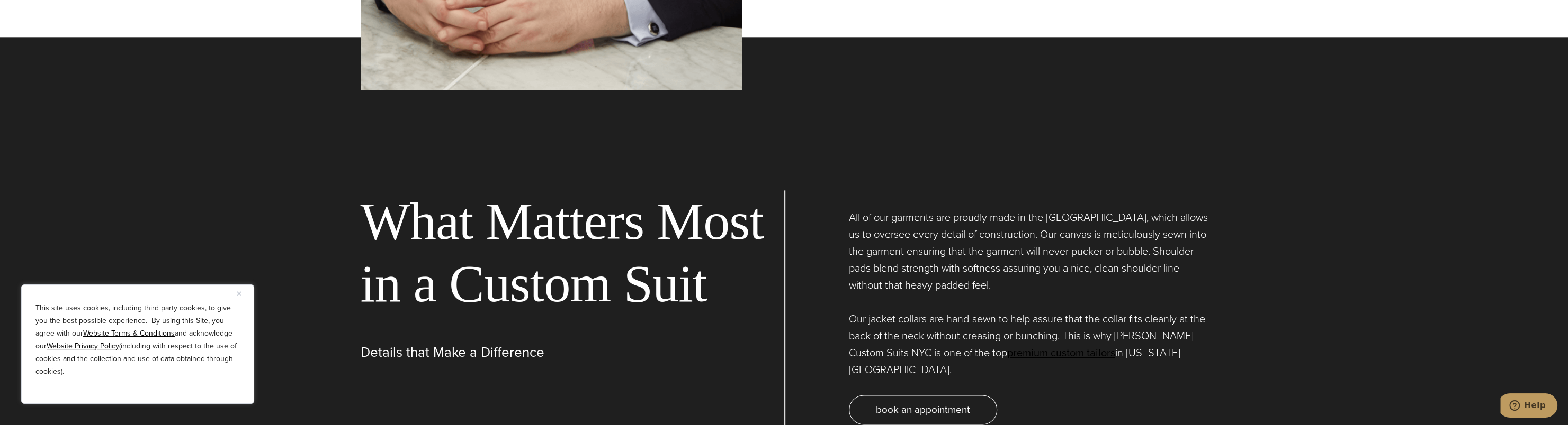
scroll to position [1534, 0]
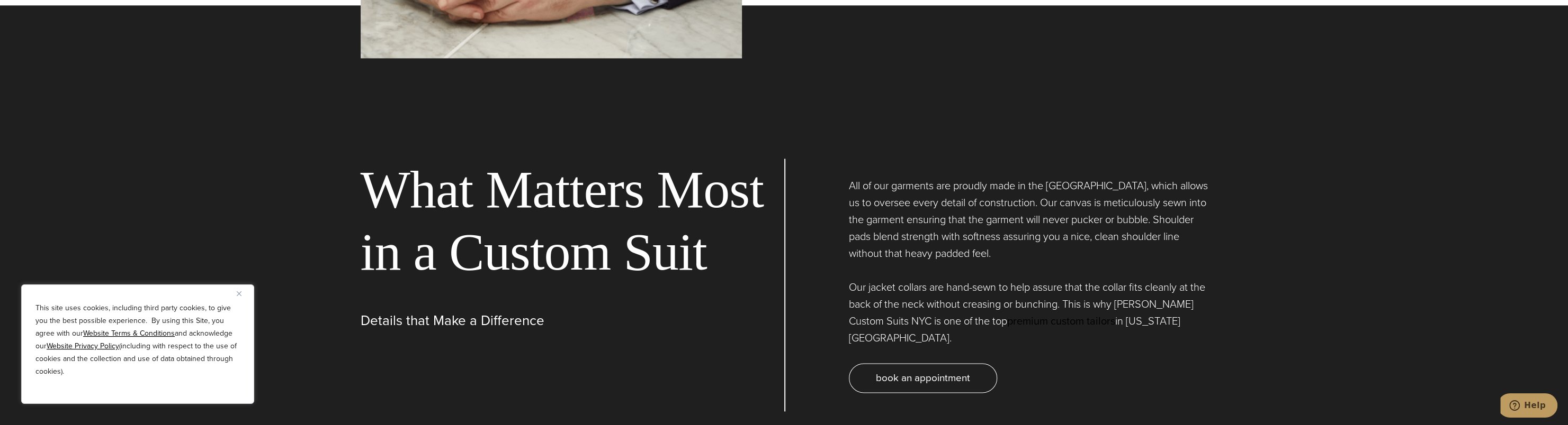
click at [1102, 319] on link "premium custom tailors" at bounding box center [1061, 321] width 108 height 16
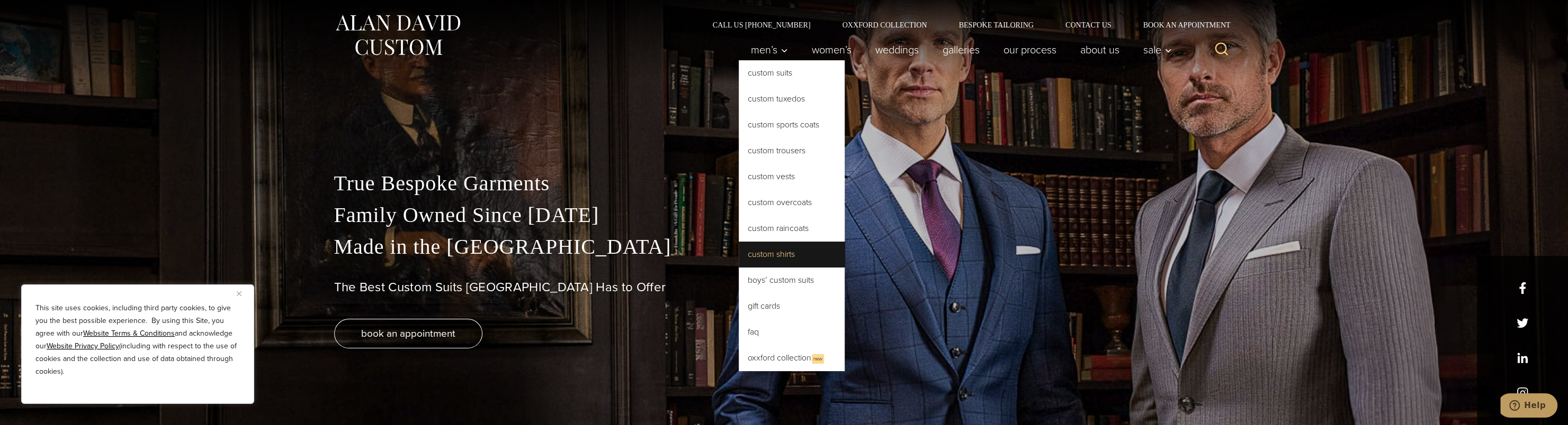
click at [794, 251] on link "Custom Shirts" at bounding box center [792, 255] width 106 height 26
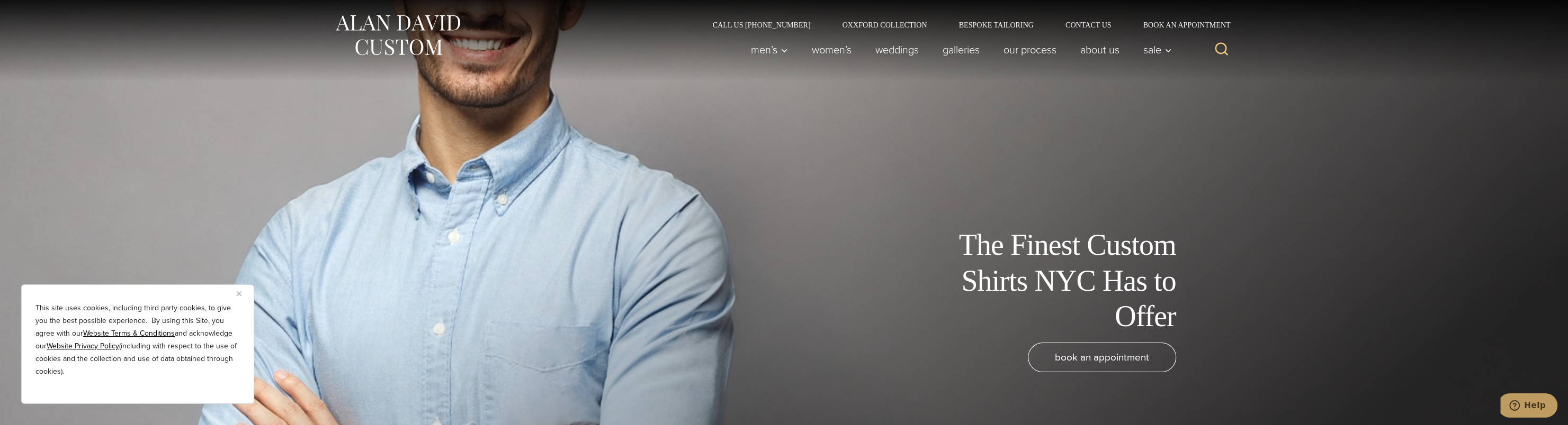
drag, startPoint x: 0, startPoint y: 0, endPoint x: 704, endPoint y: 160, distance: 722.0
click at [704, 160] on div "The Finest Custom Shirts NYC Has to Offer book an appointment" at bounding box center [784, 212] width 869 height 425
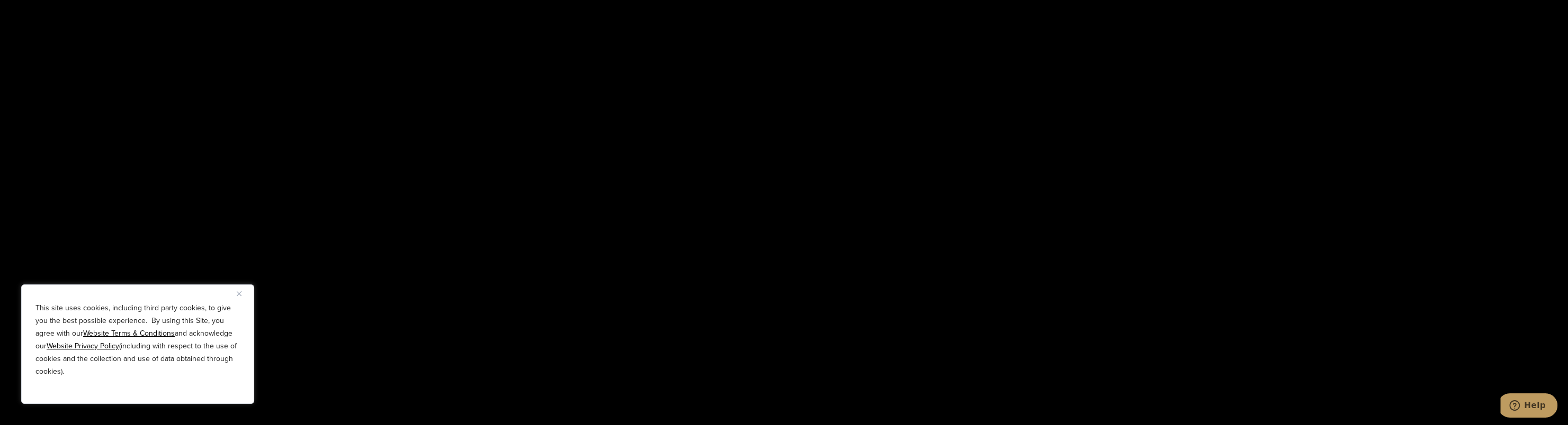
scroll to position [2010, 0]
